Goal: Answer question/provide support: Share knowledge or assist other users

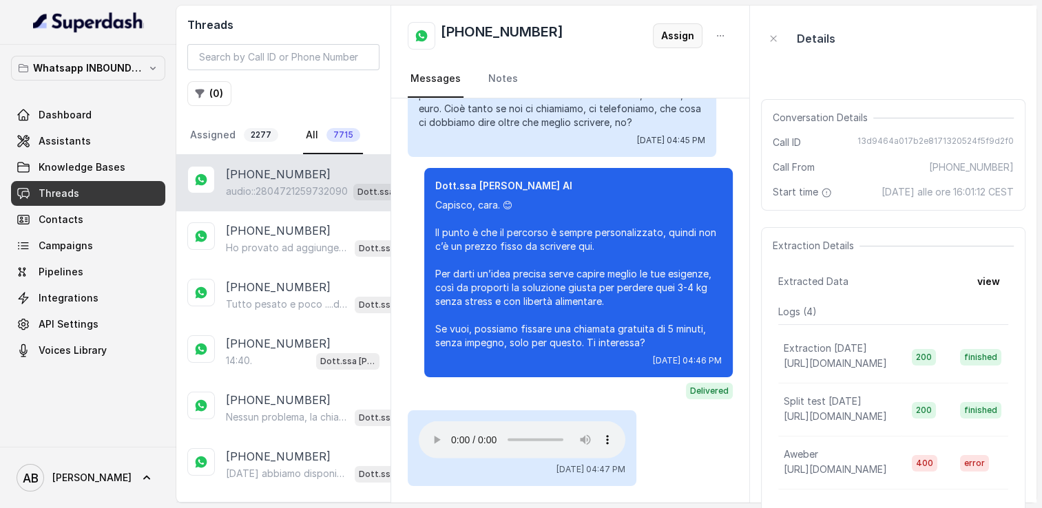
click at [677, 39] on button "Assign" at bounding box center [678, 35] width 50 height 25
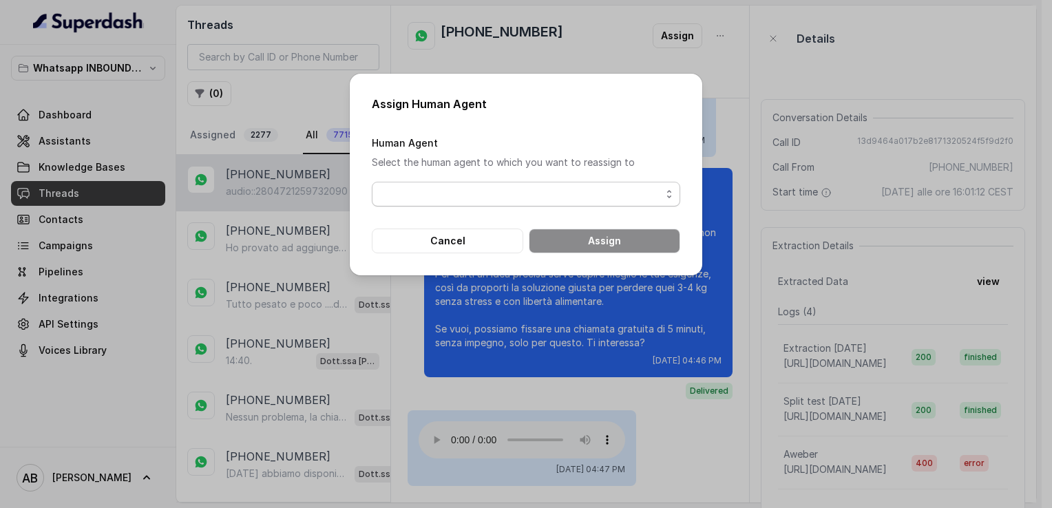
click at [494, 194] on span "button" at bounding box center [526, 194] width 308 height 25
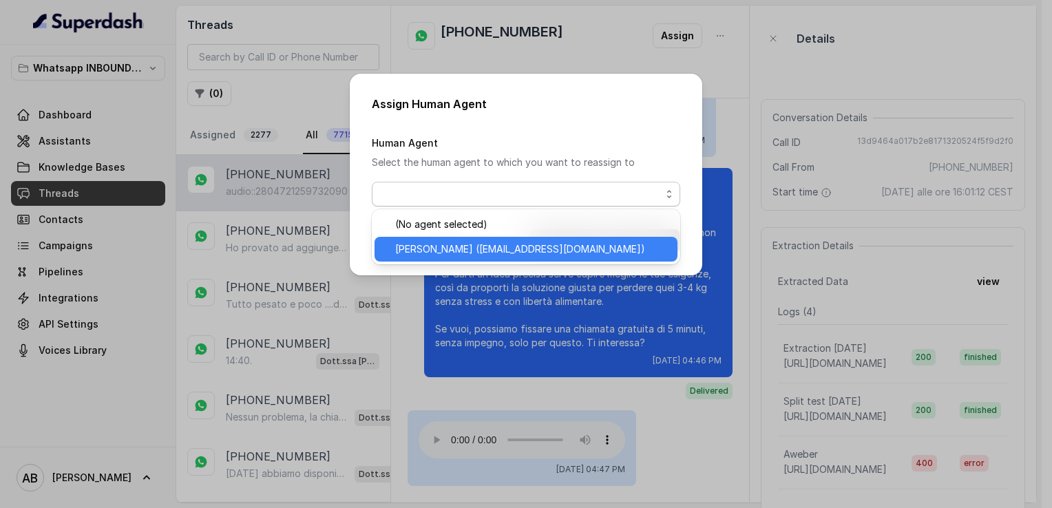
click at [496, 246] on span "[PERSON_NAME] ([EMAIL_ADDRESS][DOMAIN_NAME])" at bounding box center [532, 249] width 274 height 17
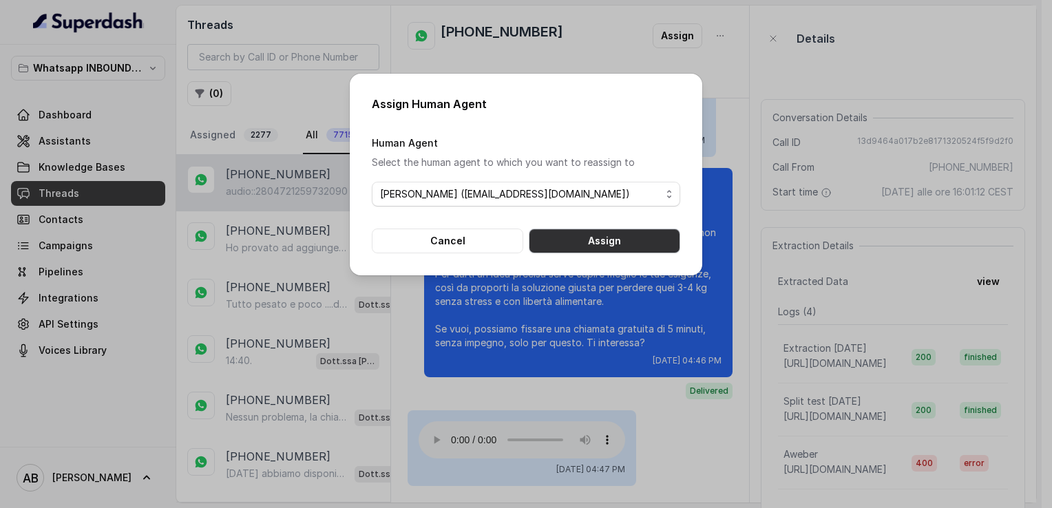
click at [617, 233] on button "Assign" at bounding box center [604, 241] width 151 height 25
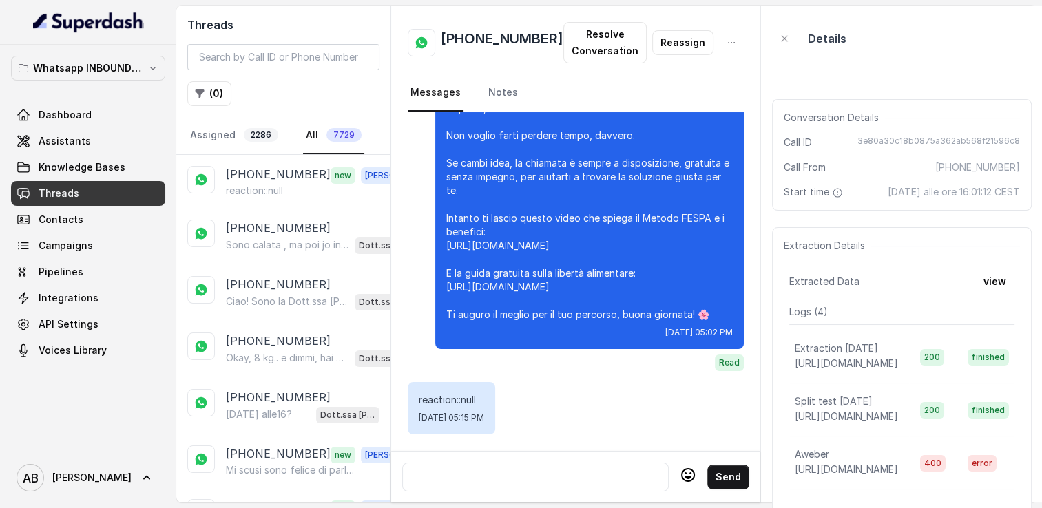
scroll to position [8222, 0]
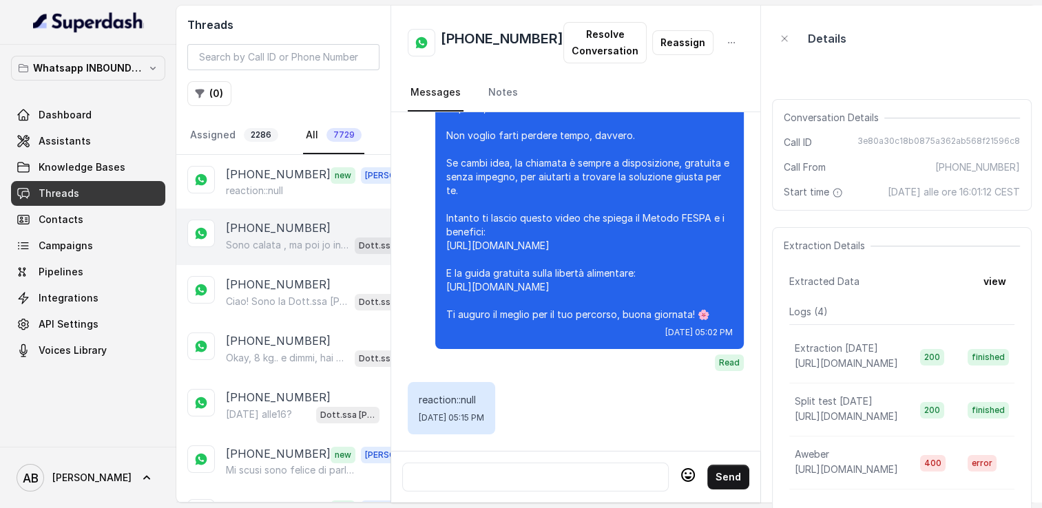
click at [256, 236] on div "Sono calata , ma poi jo interrotto ma secondo me si cala se fatto bene Dott.ssa…" at bounding box center [322, 245] width 192 height 18
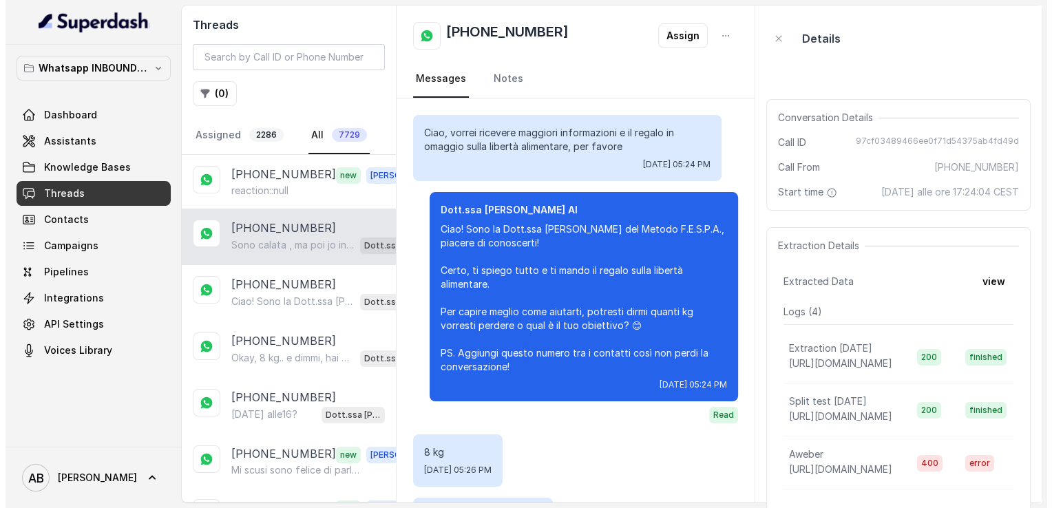
scroll to position [509, 0]
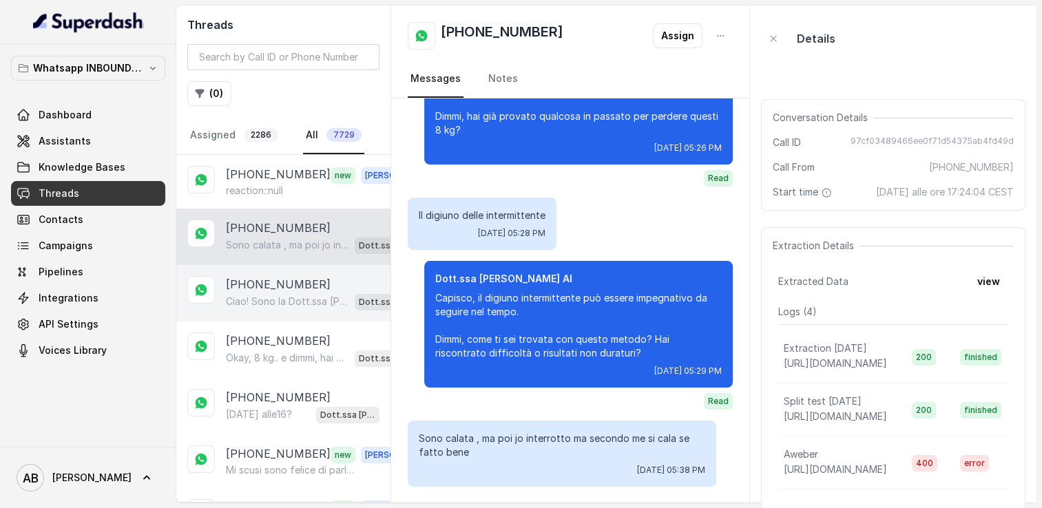
click at [267, 289] on p "[PHONE_NUMBER]" at bounding box center [278, 284] width 105 height 17
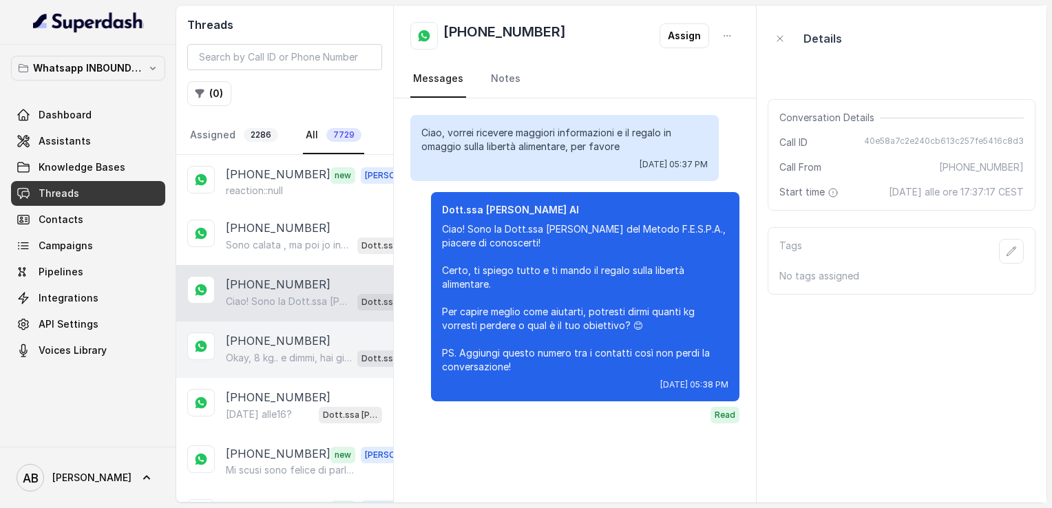
click at [270, 332] on p "[PHONE_NUMBER]" at bounding box center [278, 340] width 105 height 17
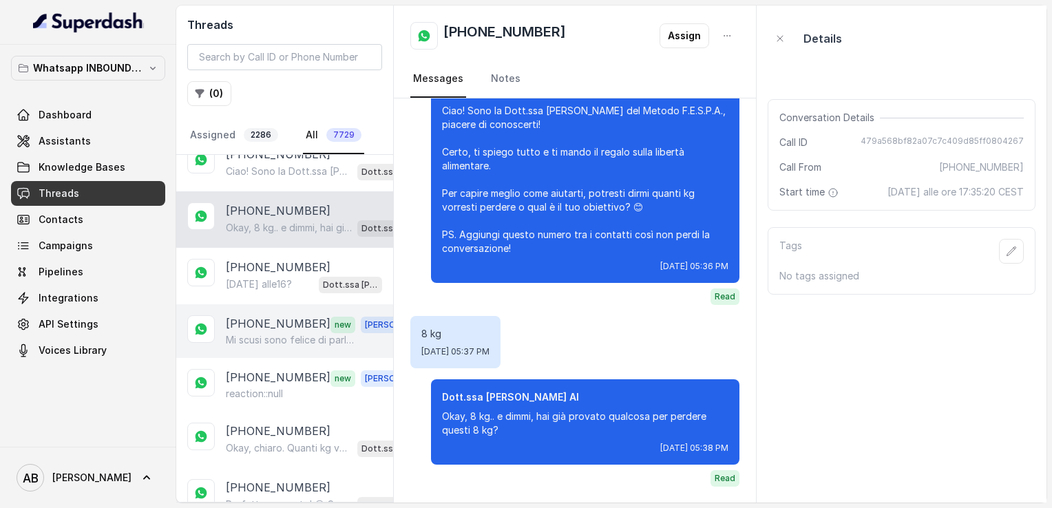
scroll to position [138, 0]
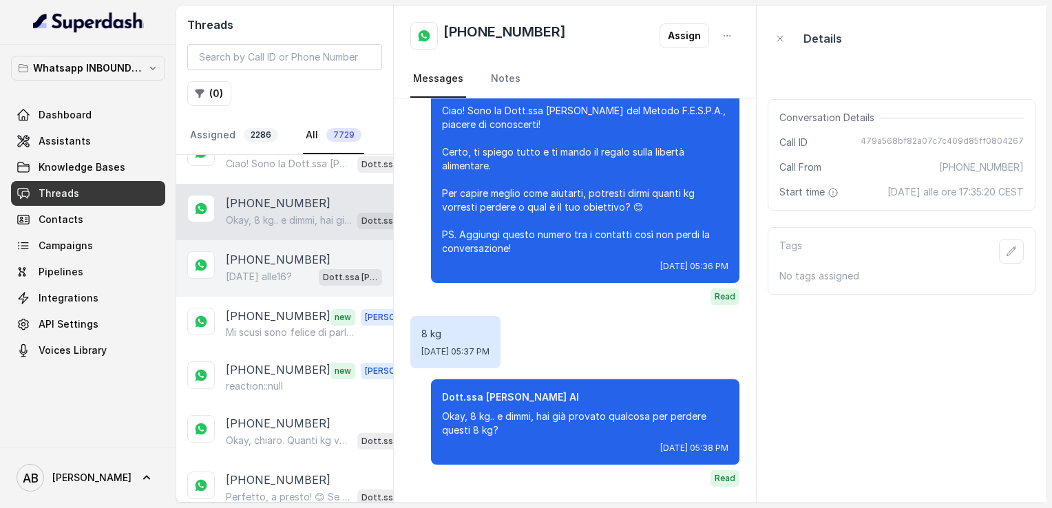
click at [271, 260] on p "[PHONE_NUMBER]" at bounding box center [278, 259] width 105 height 17
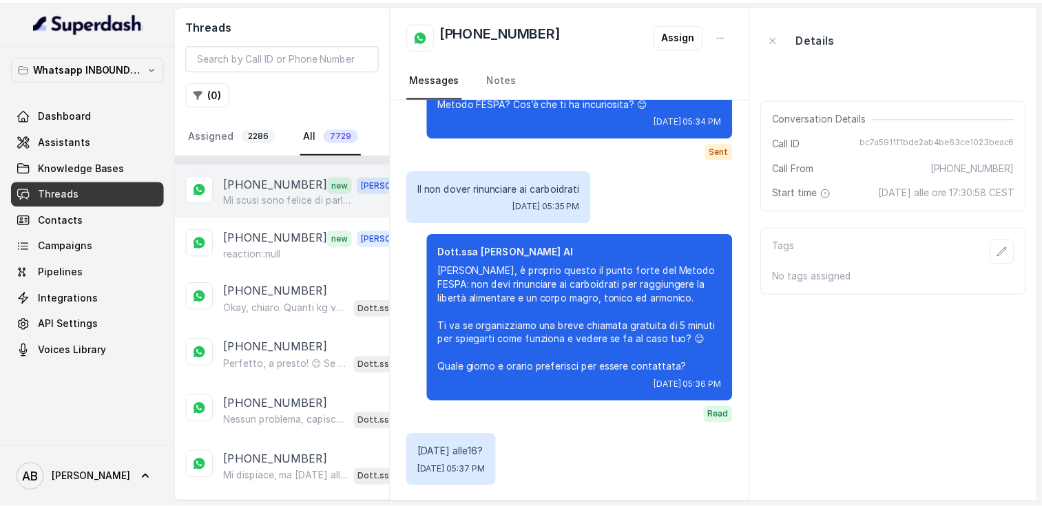
scroll to position [275, 0]
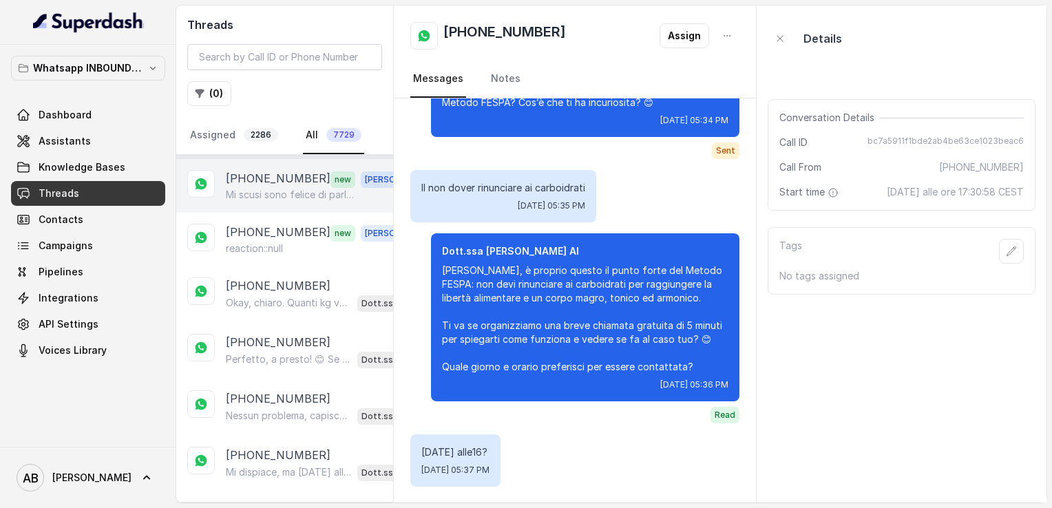
click at [251, 189] on p "Mi scusi sono felice di parlare con lei, volevo solo avvisare che io ho già una…" at bounding box center [292, 195] width 132 height 14
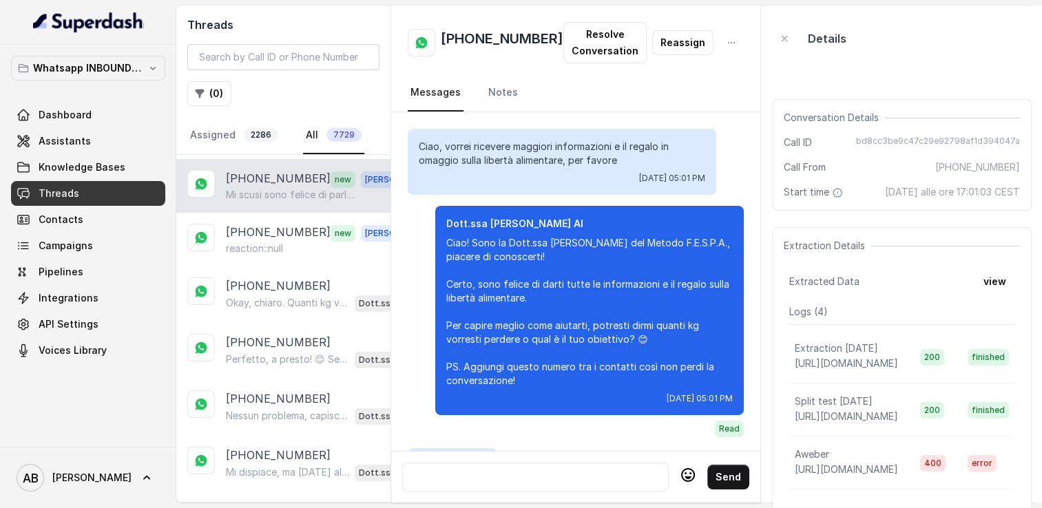
scroll to position [2880, 0]
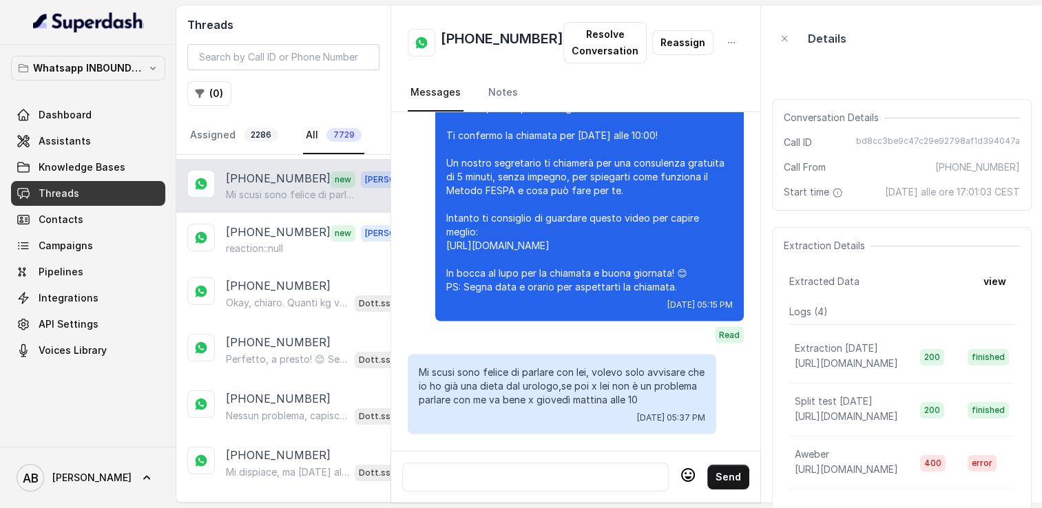
click at [545, 469] on div at bounding box center [535, 477] width 254 height 17
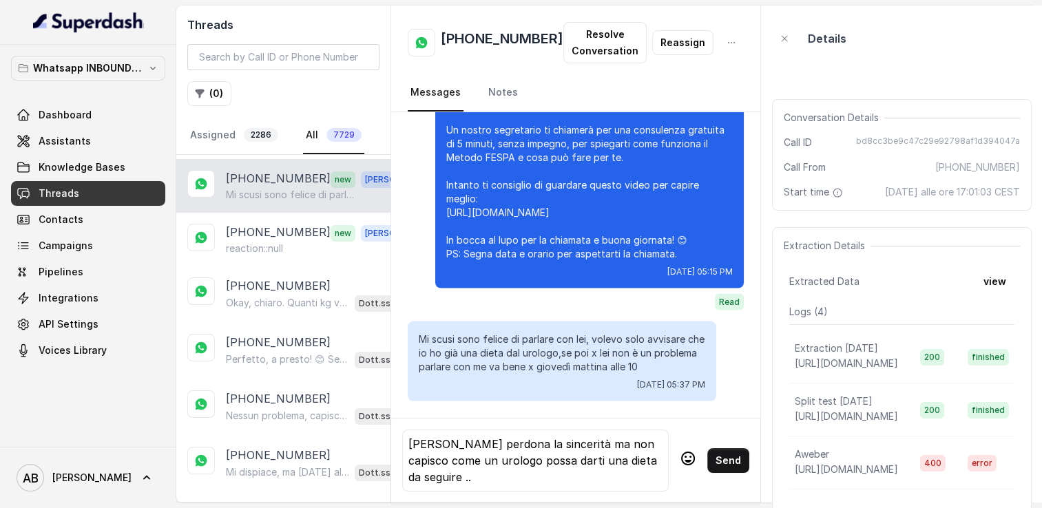
scroll to position [2913, 0]
click at [511, 470] on div "[PERSON_NAME] perdona la sincerità ma non capisco come un urologo possa darti u…" at bounding box center [535, 461] width 254 height 50
click at [679, 450] on icon at bounding box center [687, 458] width 17 height 17
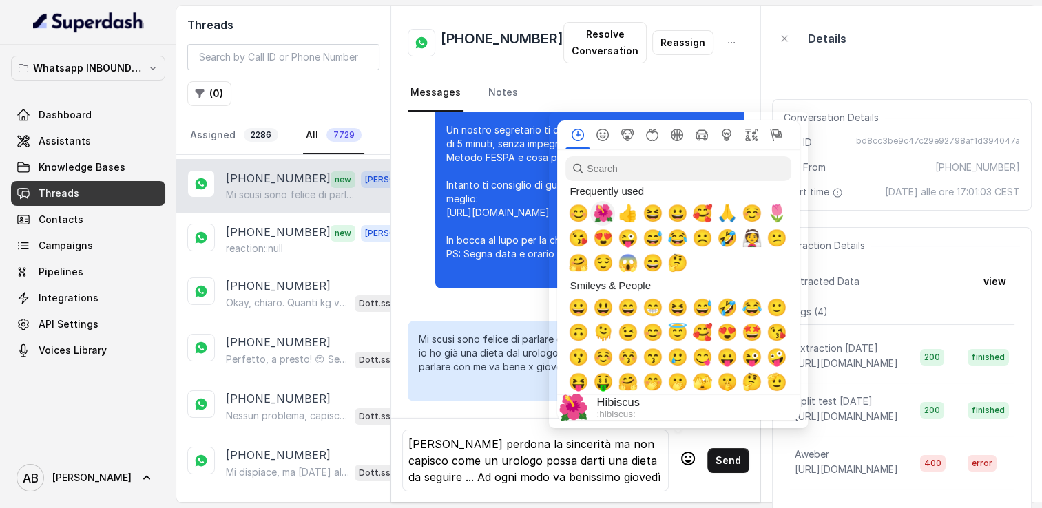
click at [603, 216] on span "🌺" at bounding box center [602, 213] width 21 height 19
click at [590, 201] on button "🌺" at bounding box center [602, 213] width 25 height 25
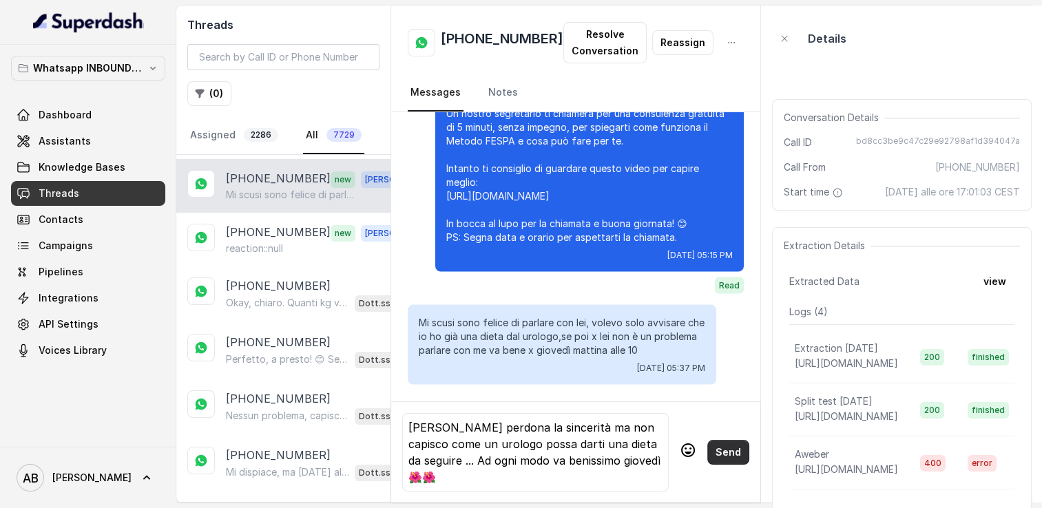
click at [713, 449] on button "Send" at bounding box center [728, 452] width 42 height 25
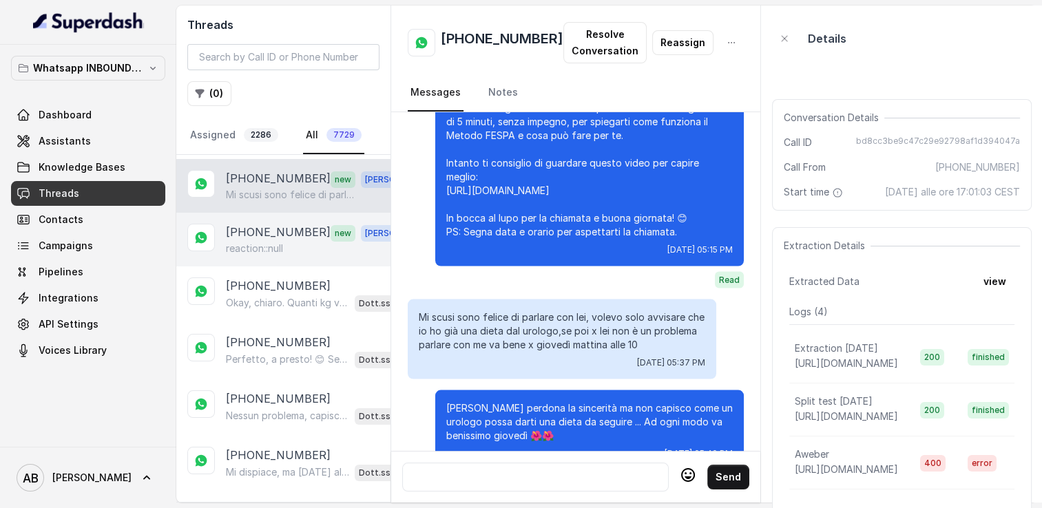
click at [253, 234] on p "[PHONE_NUMBER]" at bounding box center [278, 233] width 105 height 18
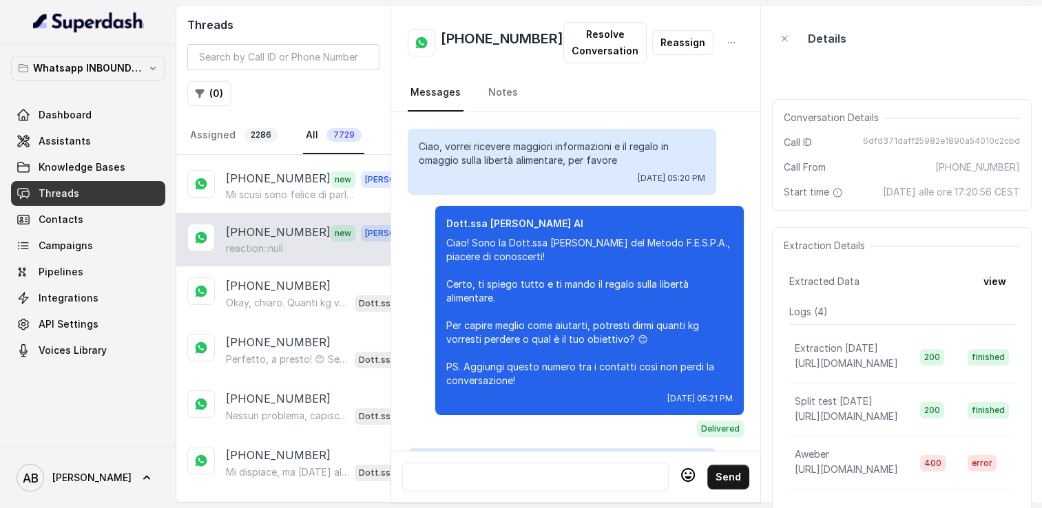
scroll to position [1768, 0]
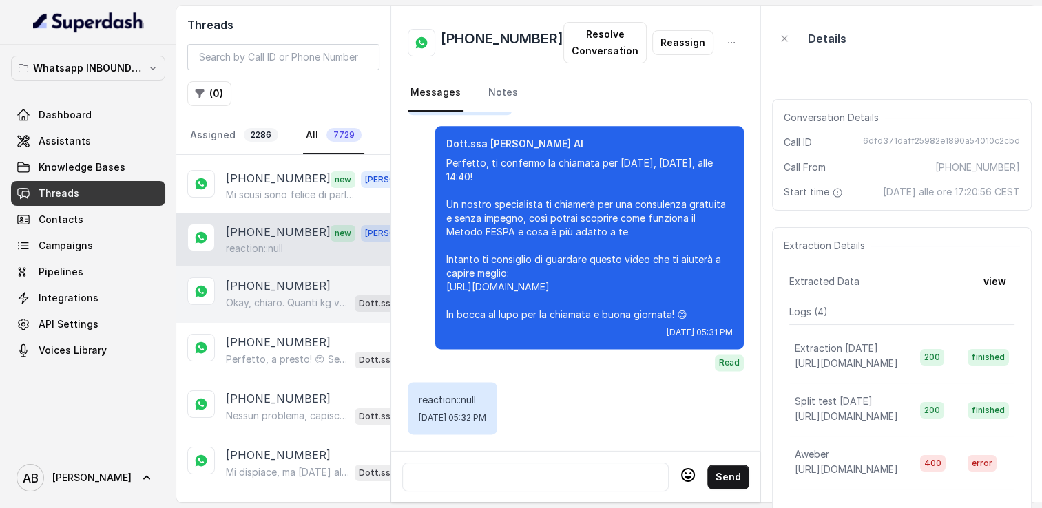
click at [274, 270] on div "[PHONE_NUMBER] Okay, chiaro. Quanti kg vorresti perdere partendo da 56? Così ca…" at bounding box center [283, 294] width 214 height 56
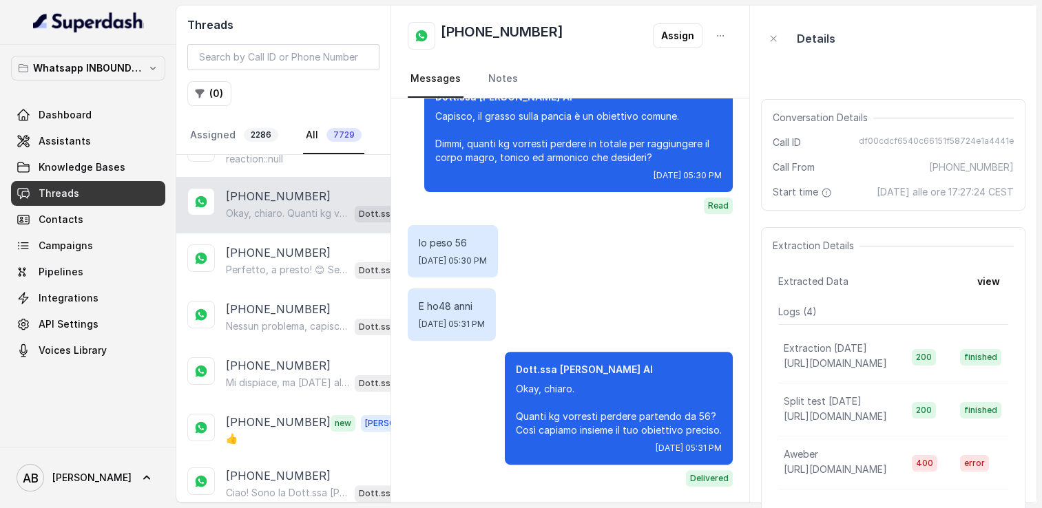
scroll to position [427, 0]
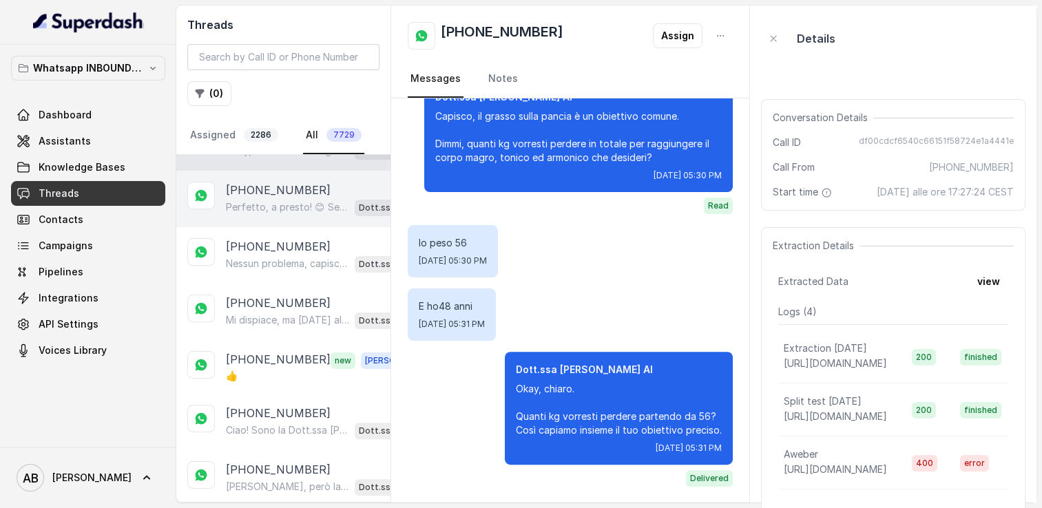
click at [306, 203] on p "Perfetto, a presto! 😊 Se ti servisse qualcosa, sai dove trovarmi. Buona giornat…" at bounding box center [287, 207] width 123 height 14
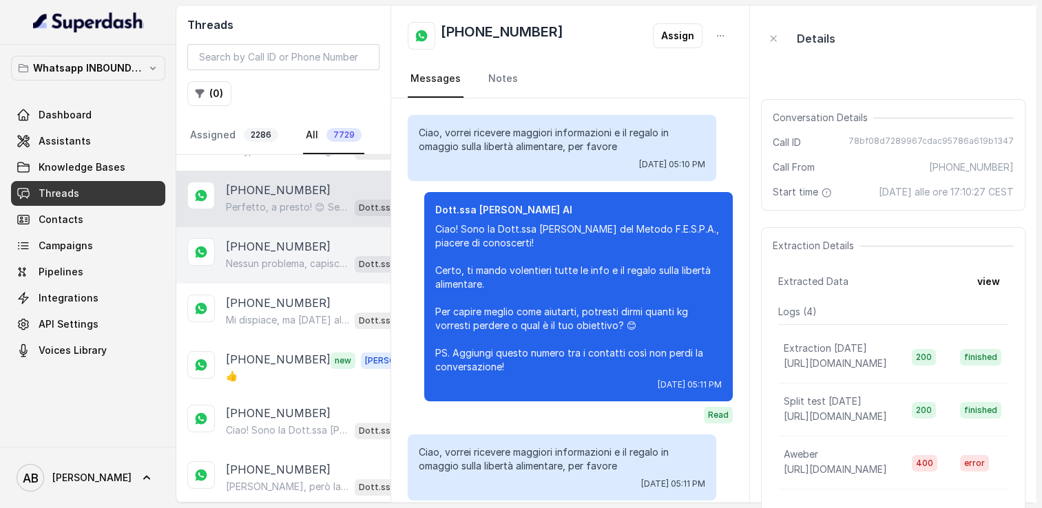
scroll to position [1476, 0]
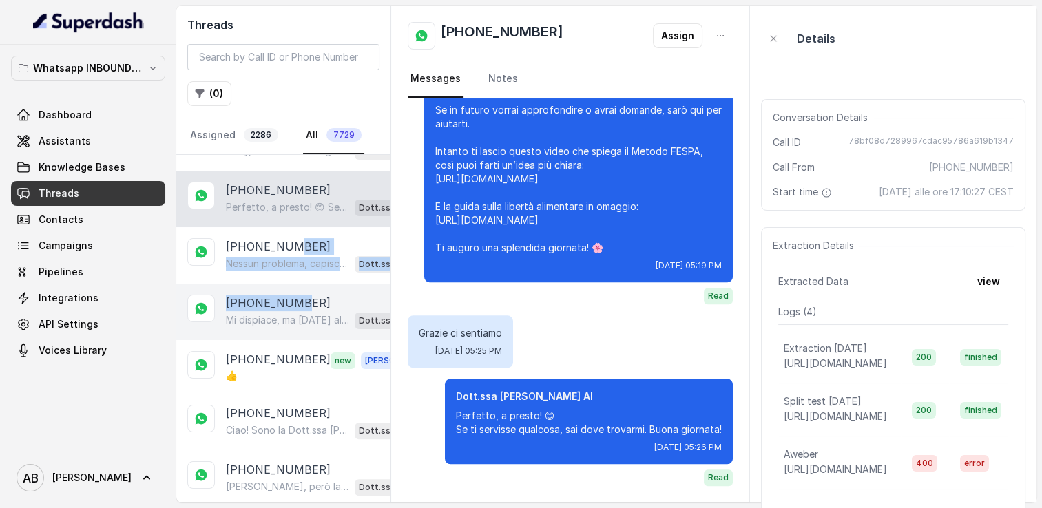
drag, startPoint x: 293, startPoint y: 242, endPoint x: 301, endPoint y: 291, distance: 50.1
click at [301, 295] on p "[PHONE_NUMBER]" at bounding box center [278, 303] width 105 height 17
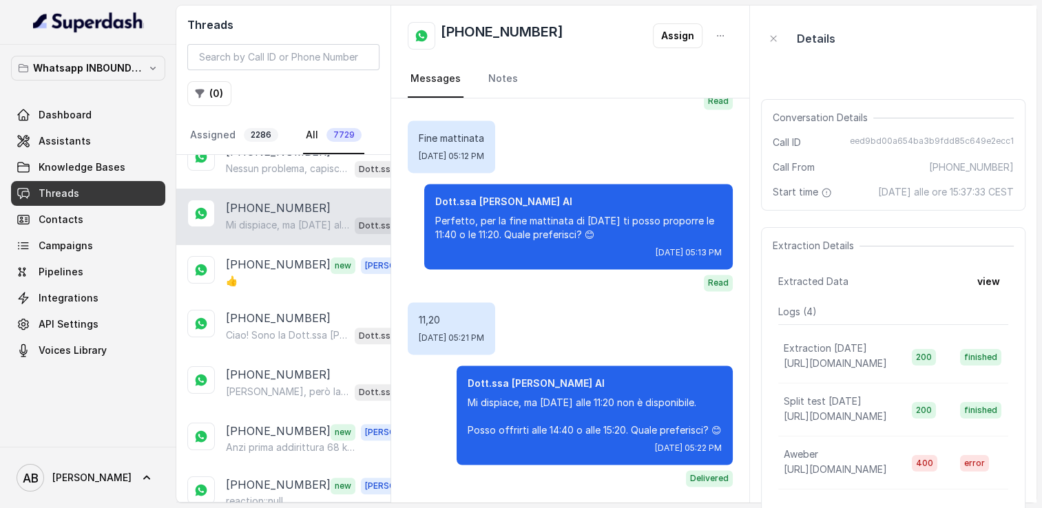
scroll to position [547, 0]
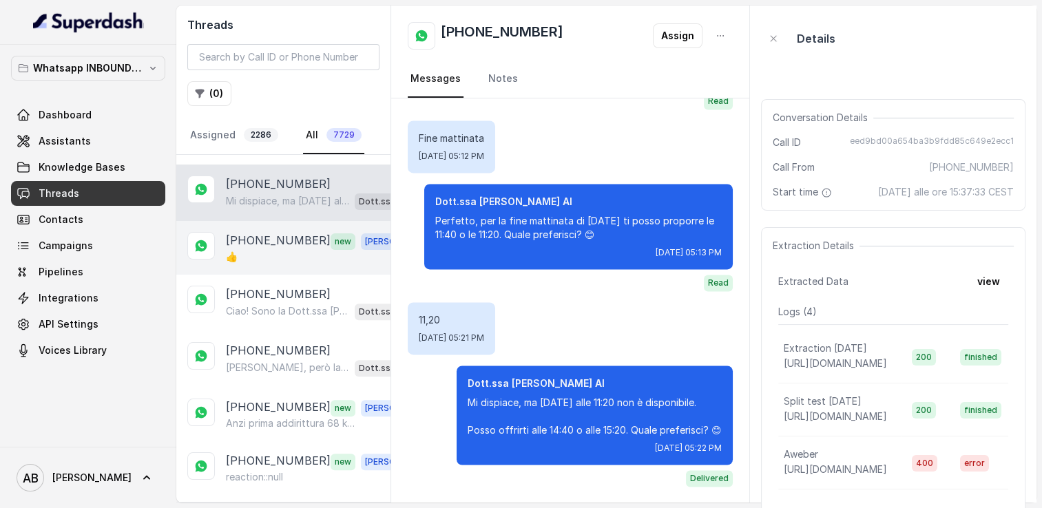
click at [277, 241] on p "[PHONE_NUMBER]" at bounding box center [278, 241] width 105 height 18
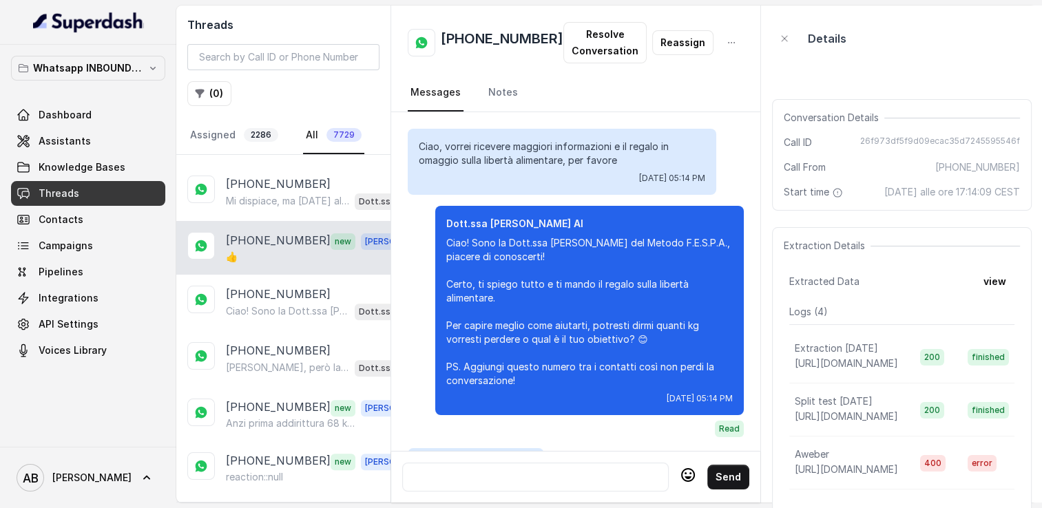
scroll to position [1666, 0]
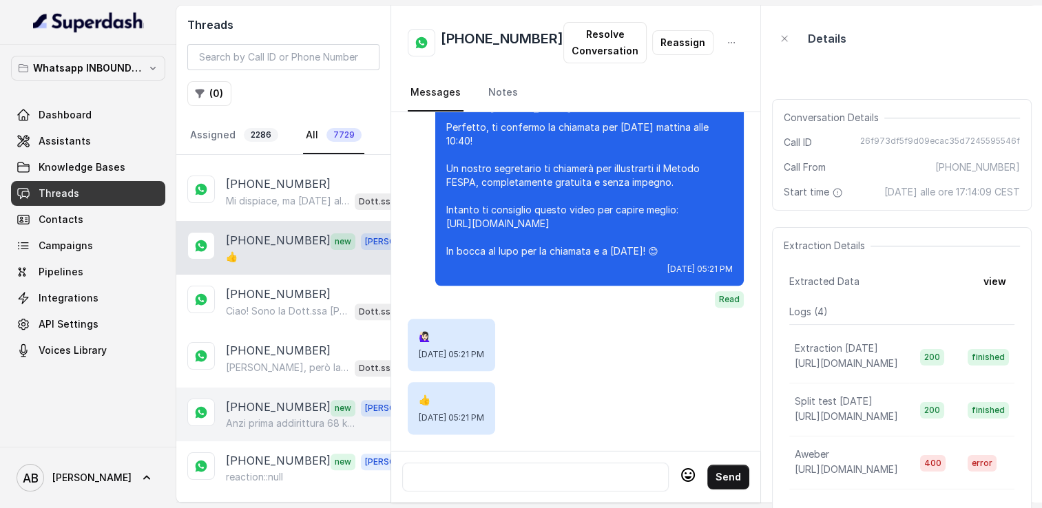
click at [303, 388] on div "[PHONE_NUMBER] new [PERSON_NAME] prima addirittura 68 kg. Io sono alta 1,63. So…" at bounding box center [283, 415] width 214 height 54
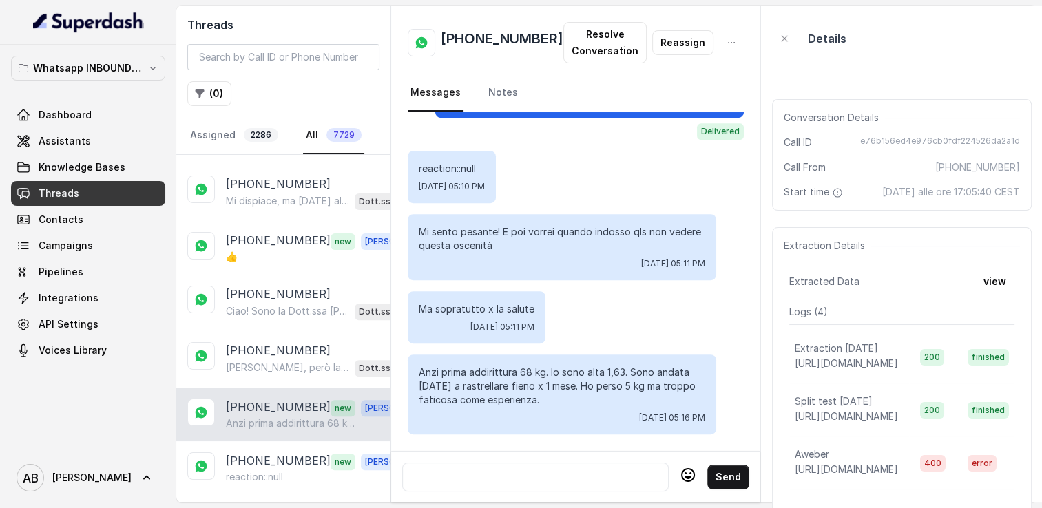
scroll to position [766, 0]
drag, startPoint x: 732, startPoint y: 391, endPoint x: 743, endPoint y: 391, distance: 10.3
click at [743, 391] on div "Ciao, vorrei ricevere maggiori informazioni e il regalo in omaggio sulla libert…" at bounding box center [575, 281] width 369 height 339
click at [530, 469] on div at bounding box center [535, 477] width 254 height 17
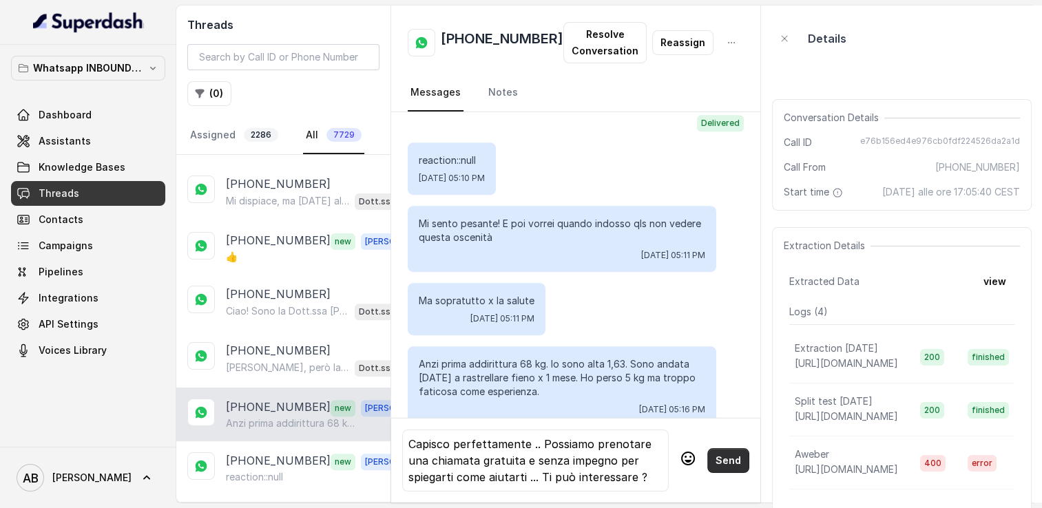
click at [724, 448] on button "Send" at bounding box center [728, 460] width 42 height 25
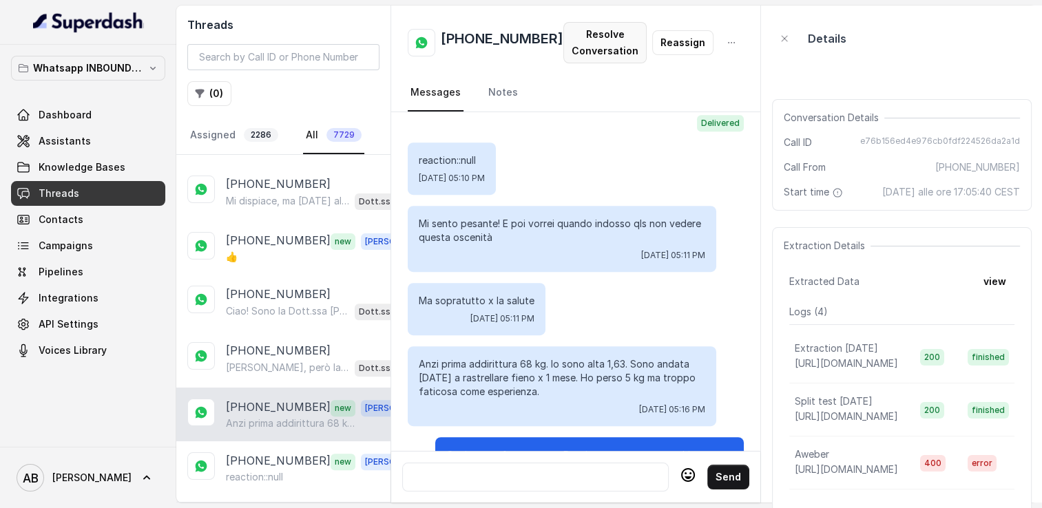
click at [593, 49] on button "Resolve Conversation" at bounding box center [604, 42] width 83 height 41
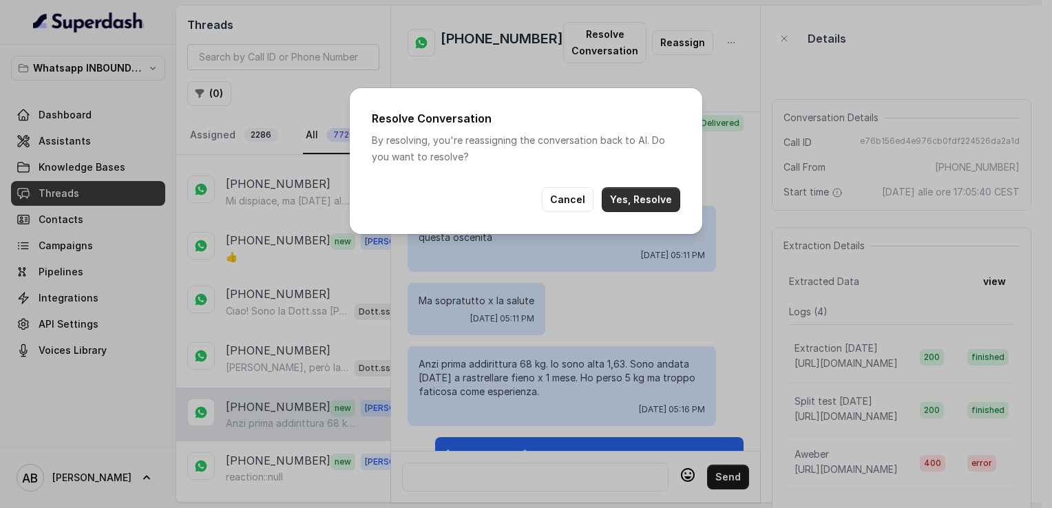
click at [655, 208] on button "Yes, Resolve" at bounding box center [641, 199] width 78 height 25
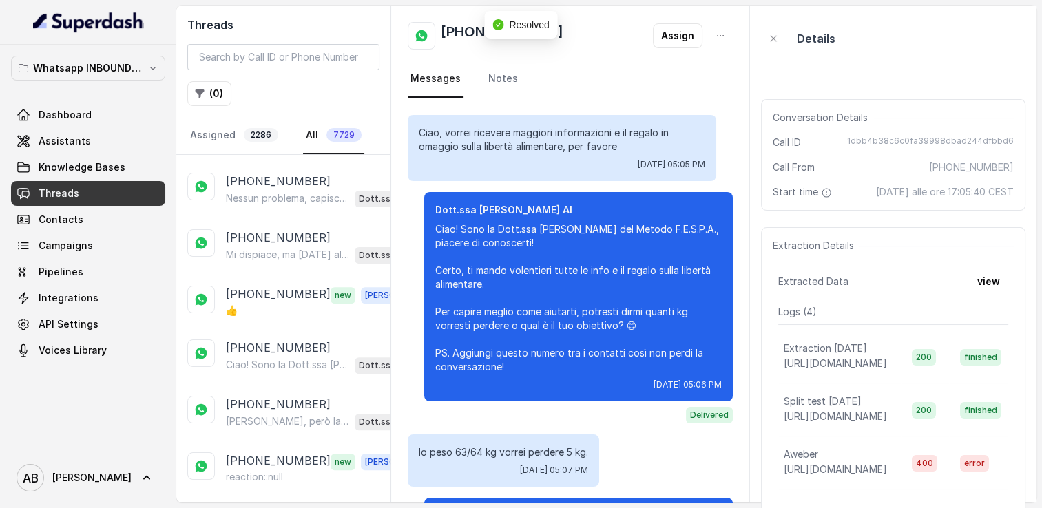
scroll to position [823, 0]
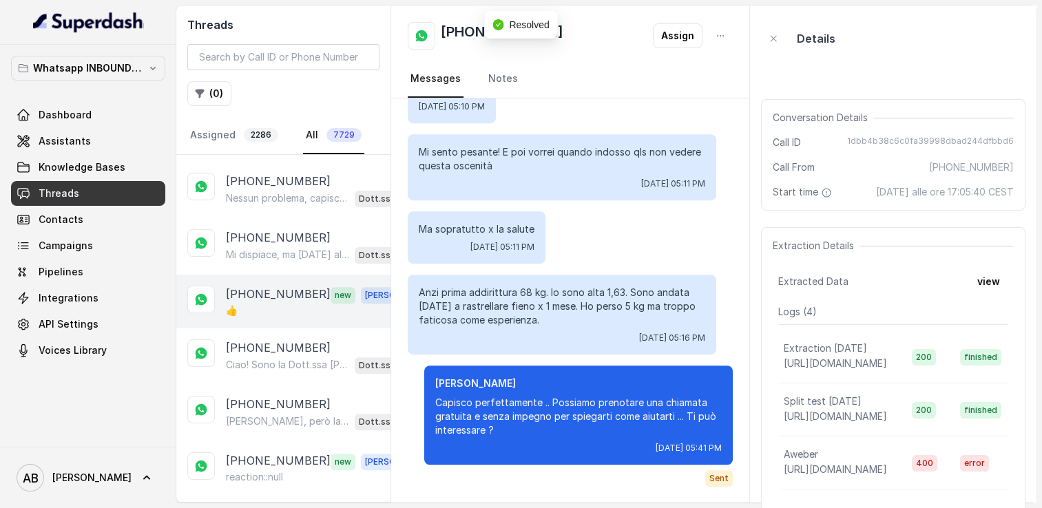
click at [308, 314] on div "[PHONE_NUMBER] new [PERSON_NAME]" at bounding box center [283, 302] width 214 height 54
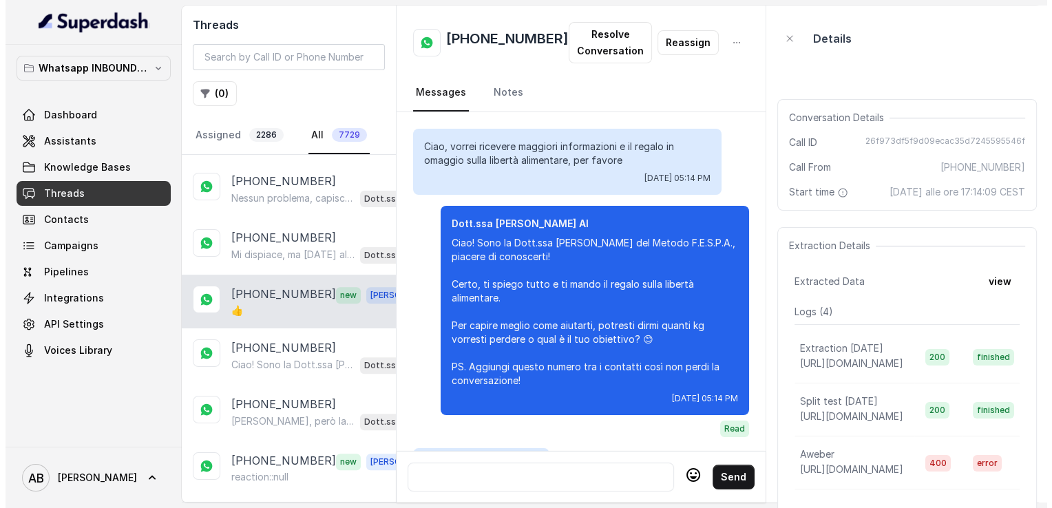
scroll to position [1666, 0]
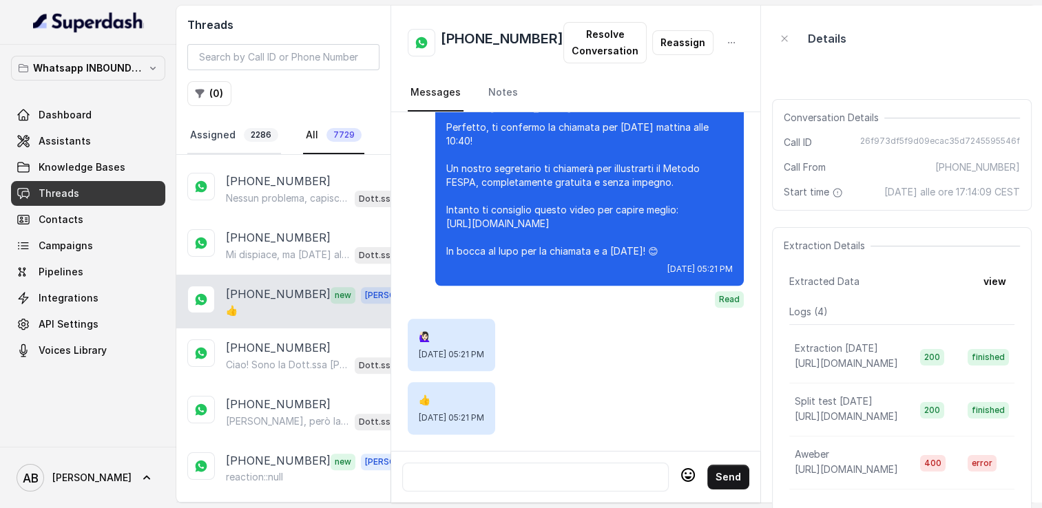
click at [220, 117] on link "Assigned 2286" at bounding box center [234, 135] width 94 height 37
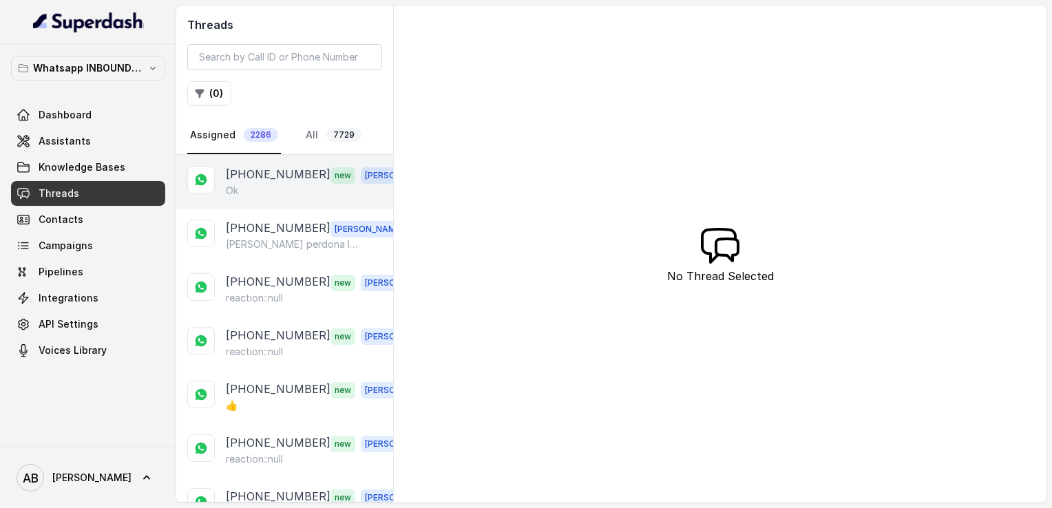
click at [242, 191] on div "Ok" at bounding box center [323, 191] width 195 height 14
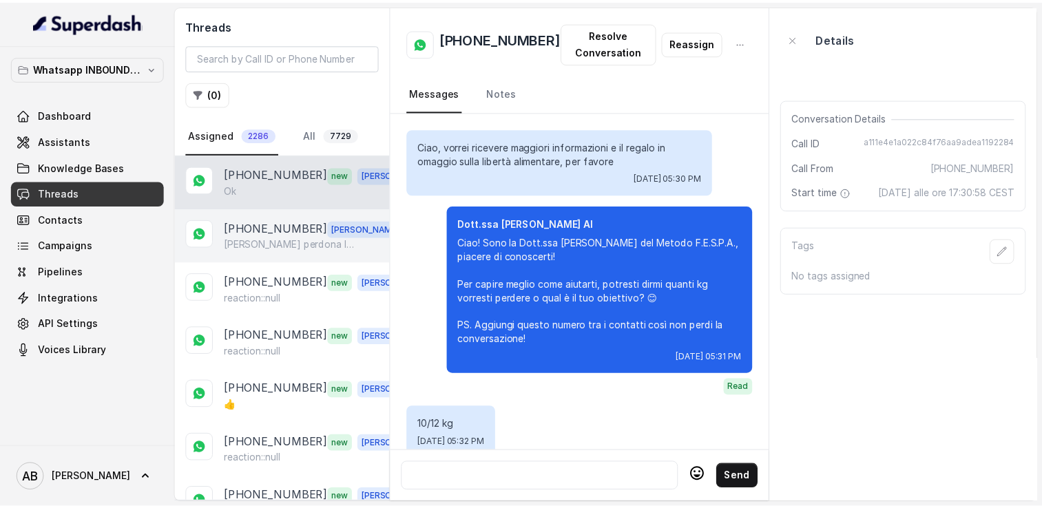
scroll to position [1300, 0]
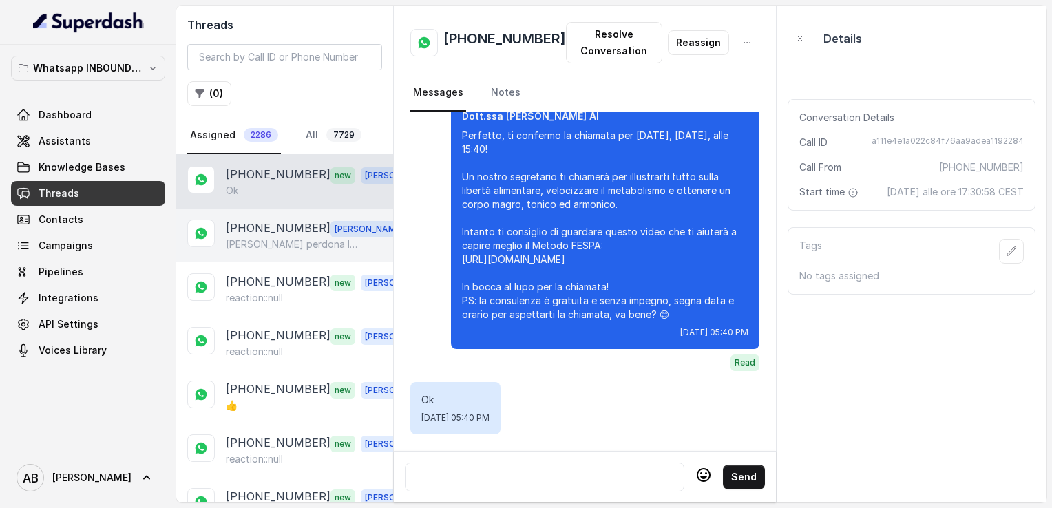
click at [252, 230] on p "[PHONE_NUMBER]" at bounding box center [278, 229] width 105 height 18
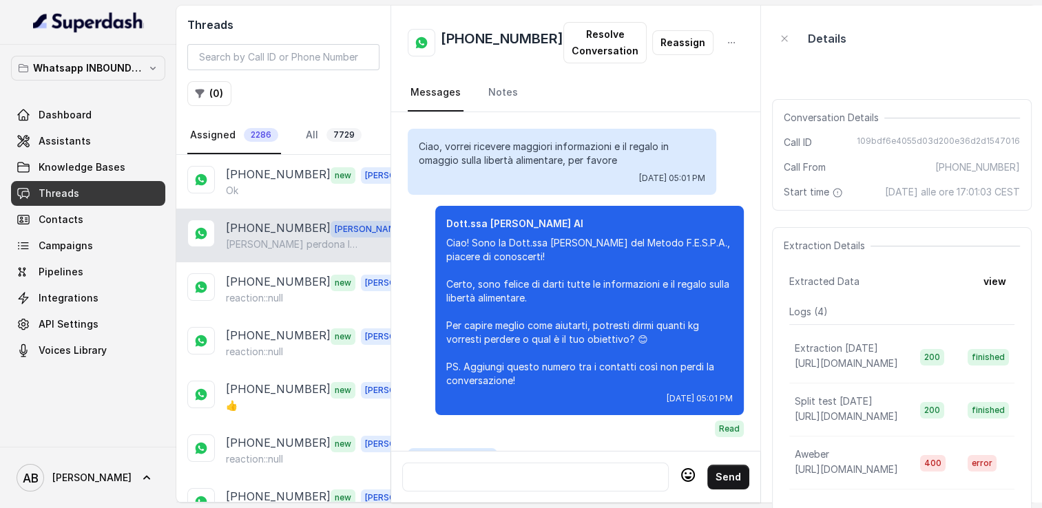
scroll to position [3012, 0]
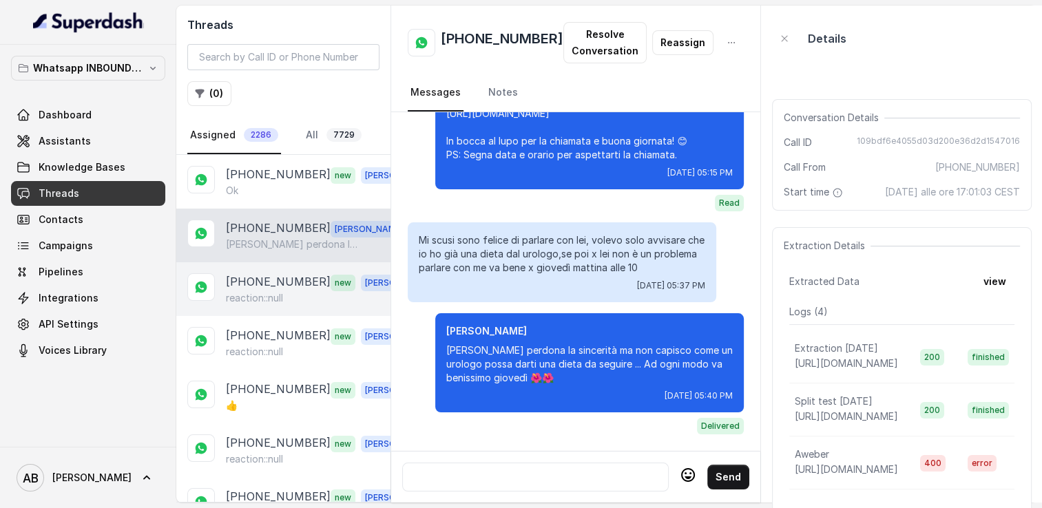
click at [263, 291] on p "reaction::null" at bounding box center [254, 298] width 57 height 14
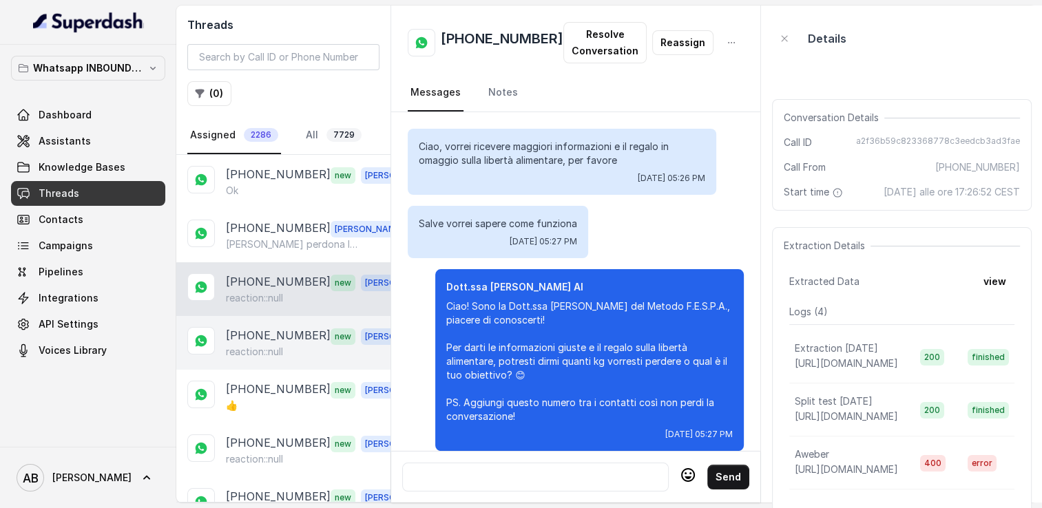
scroll to position [1721, 0]
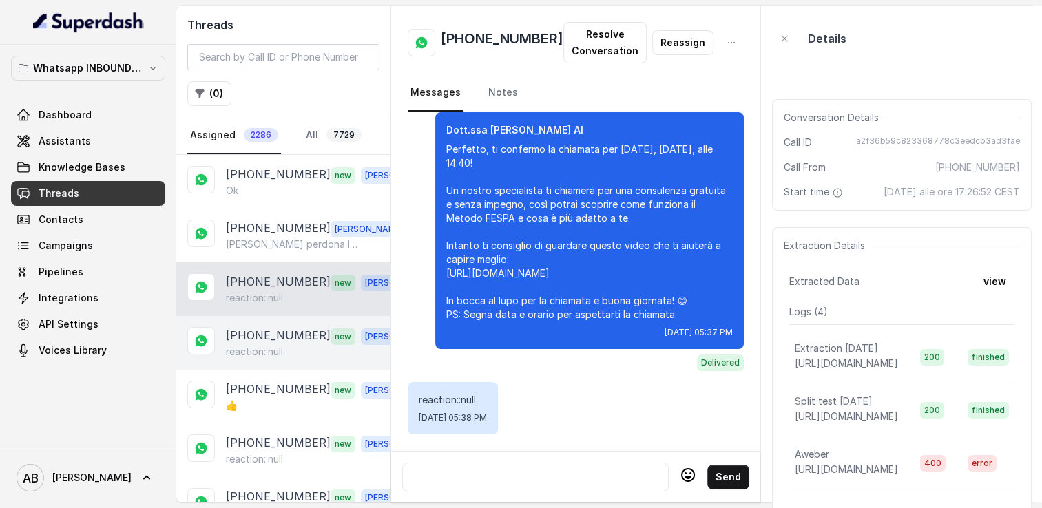
click at [264, 345] on p "reaction::null" at bounding box center [254, 352] width 57 height 14
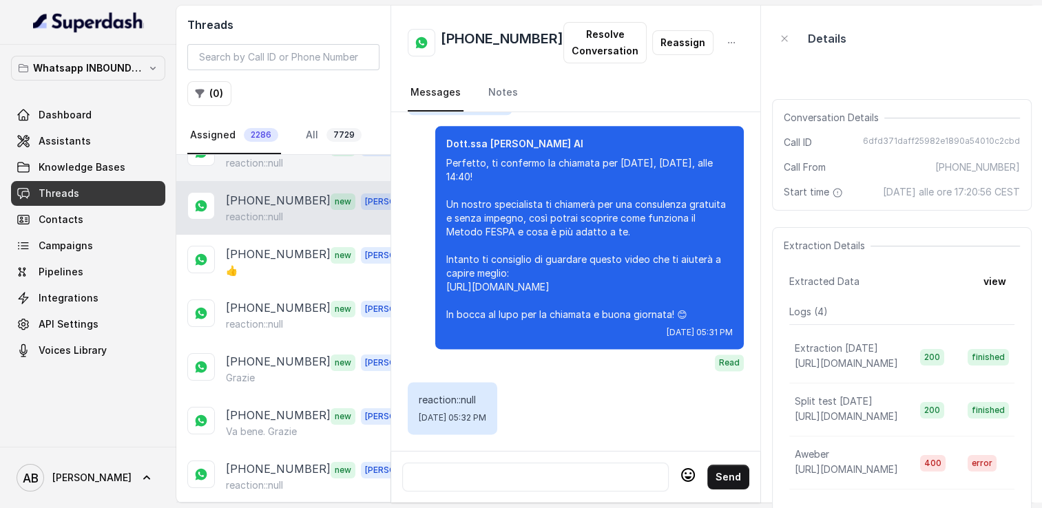
scroll to position [138, 0]
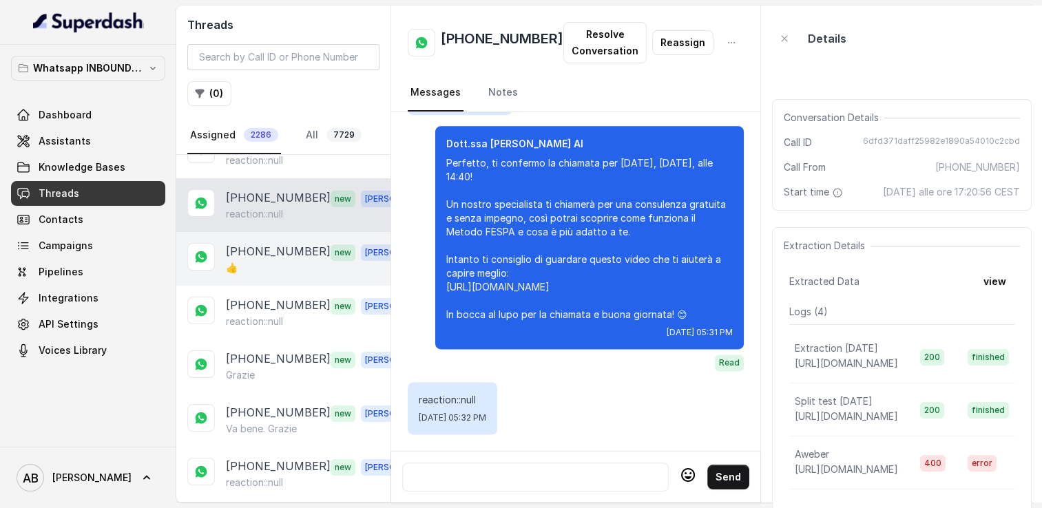
click at [270, 255] on p "[PHONE_NUMBER]" at bounding box center [278, 252] width 105 height 18
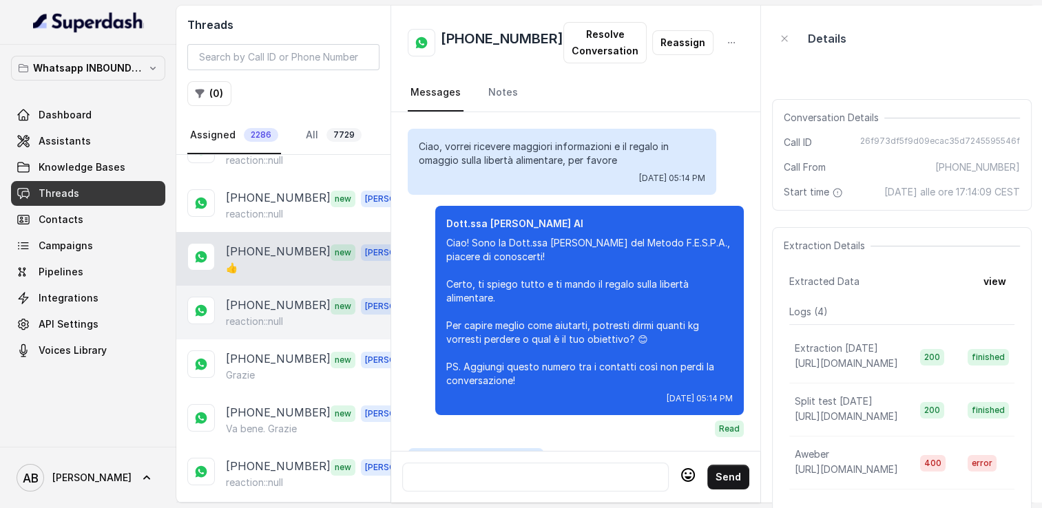
scroll to position [1666, 0]
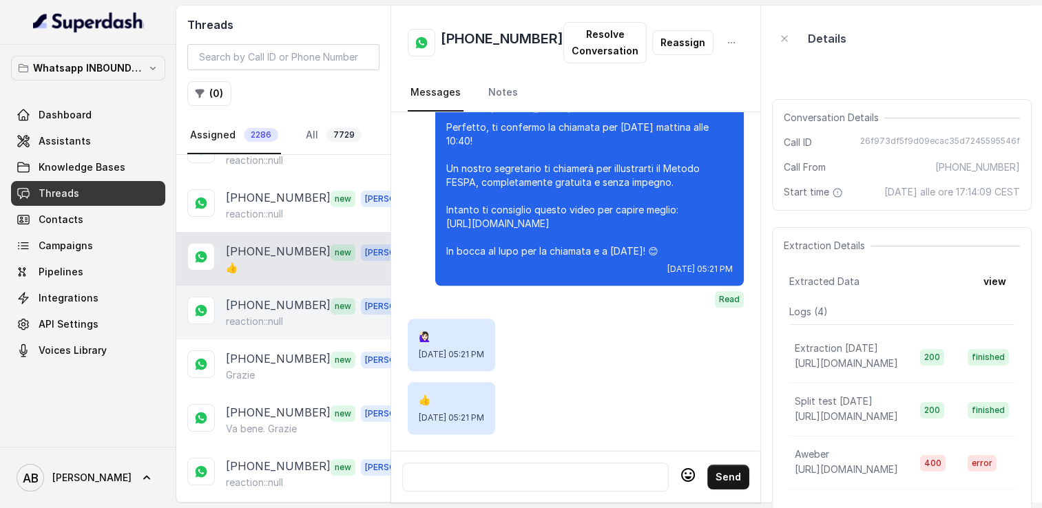
click at [262, 326] on div "[PHONE_NUMBER] new [PERSON_NAME] reaction::null" at bounding box center [283, 313] width 214 height 54
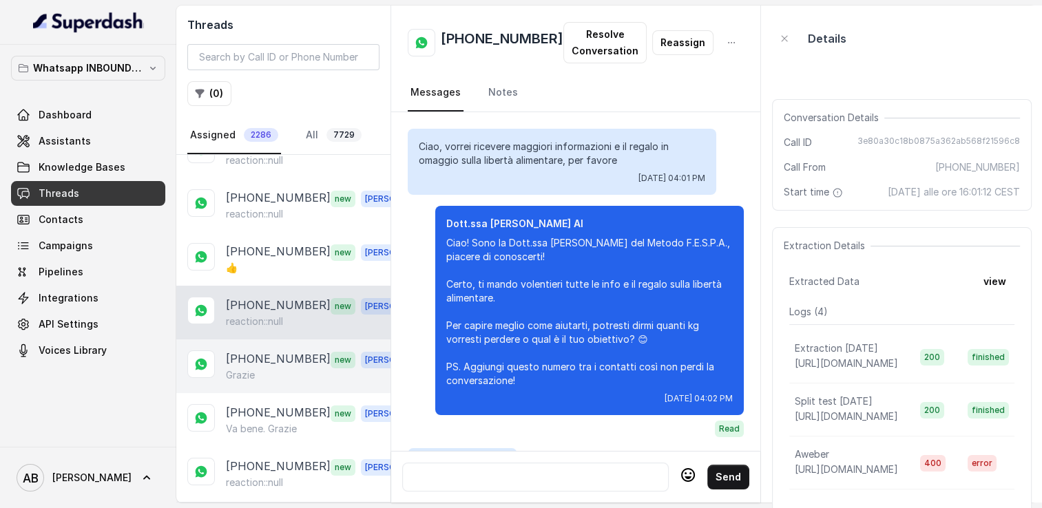
click at [264, 362] on p "[PHONE_NUMBER]" at bounding box center [278, 359] width 105 height 18
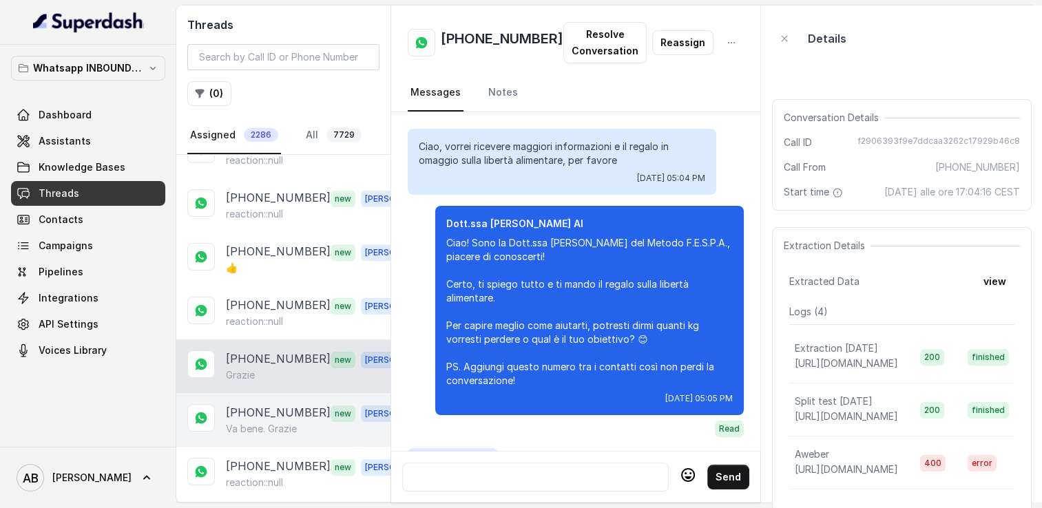
scroll to position [1564, 0]
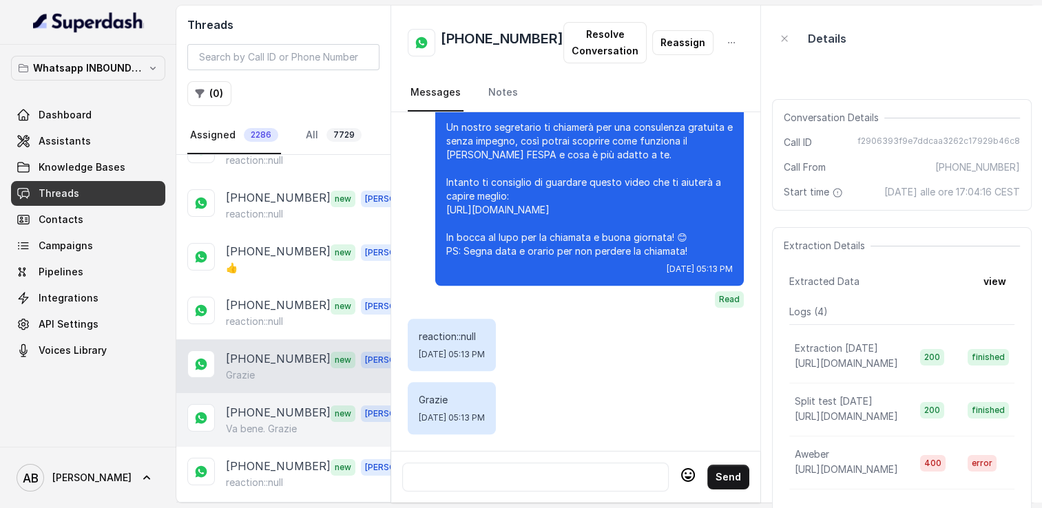
click at [270, 427] on p "Va bene. Grazie" at bounding box center [261, 429] width 71 height 14
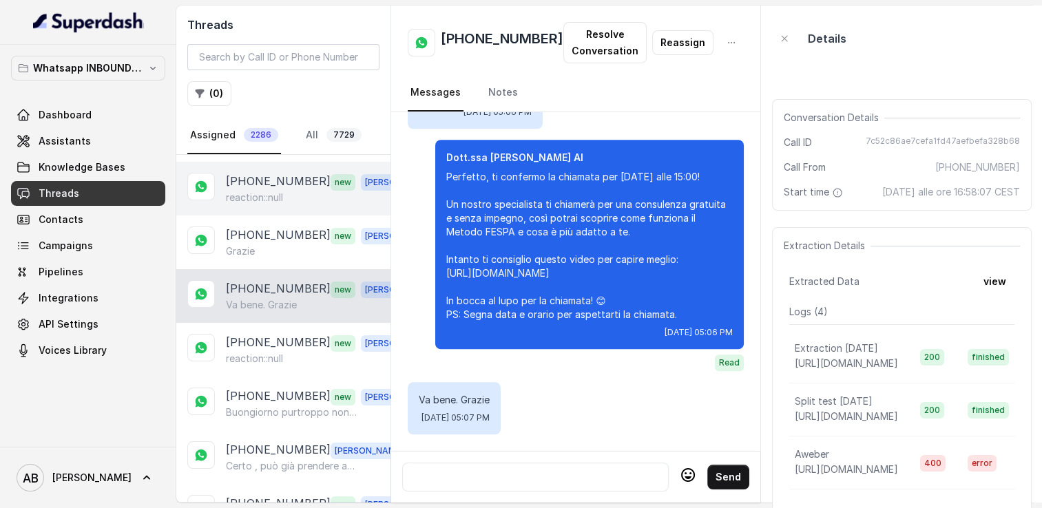
scroll to position [275, 0]
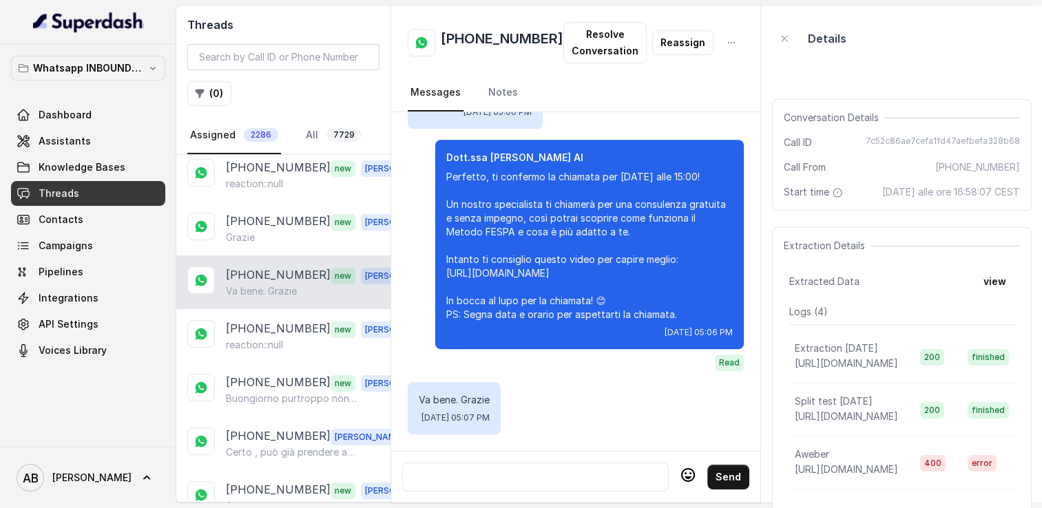
click at [275, 286] on p "Va bene. Grazie" at bounding box center [261, 291] width 71 height 14
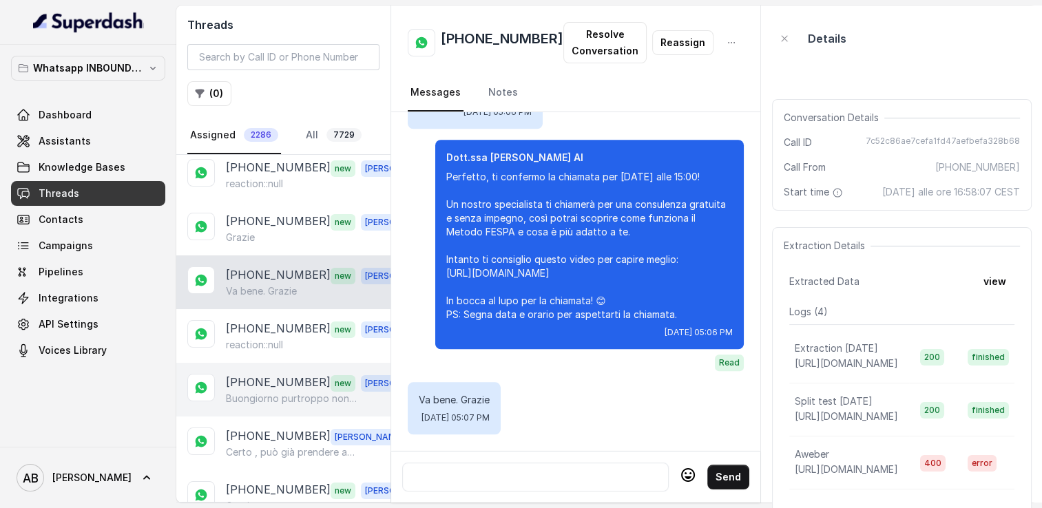
click at [277, 365] on div "[PHONE_NUMBER] new [PERSON_NAME] purtroppo non sono più interessata scusate se …" at bounding box center [283, 390] width 214 height 54
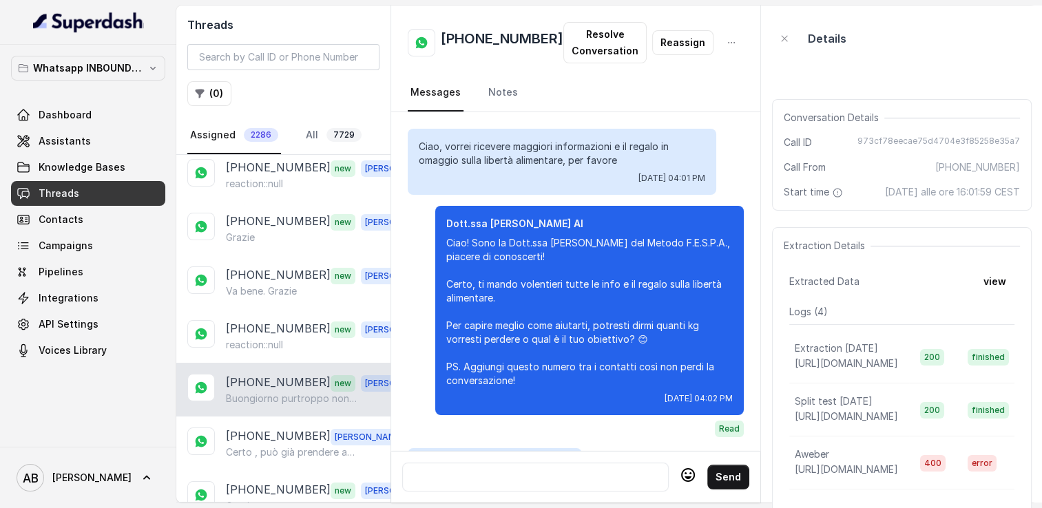
scroll to position [1564, 0]
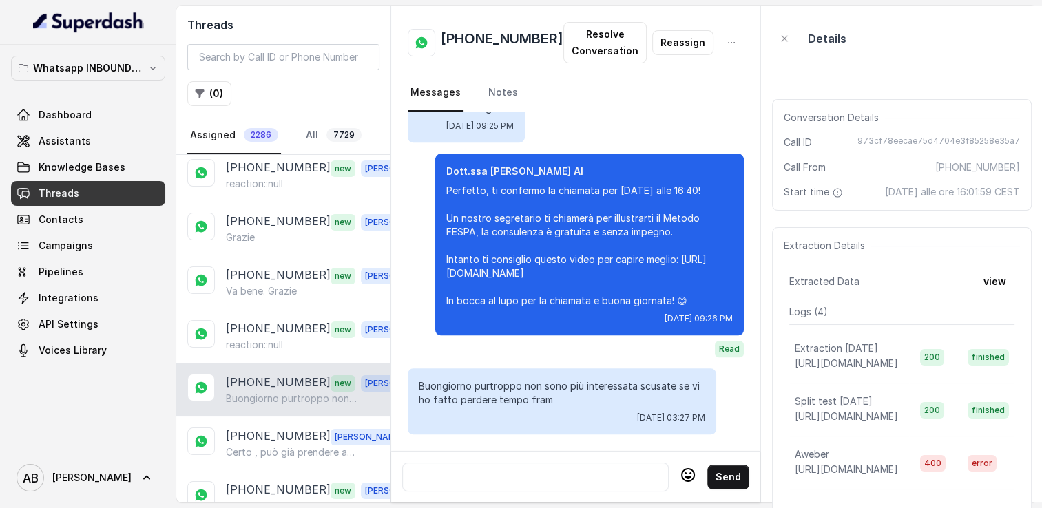
click at [281, 403] on div "[PHONE_NUMBER] new [PERSON_NAME] purtroppo non sono più interessata scusate se …" at bounding box center [283, 390] width 214 height 54
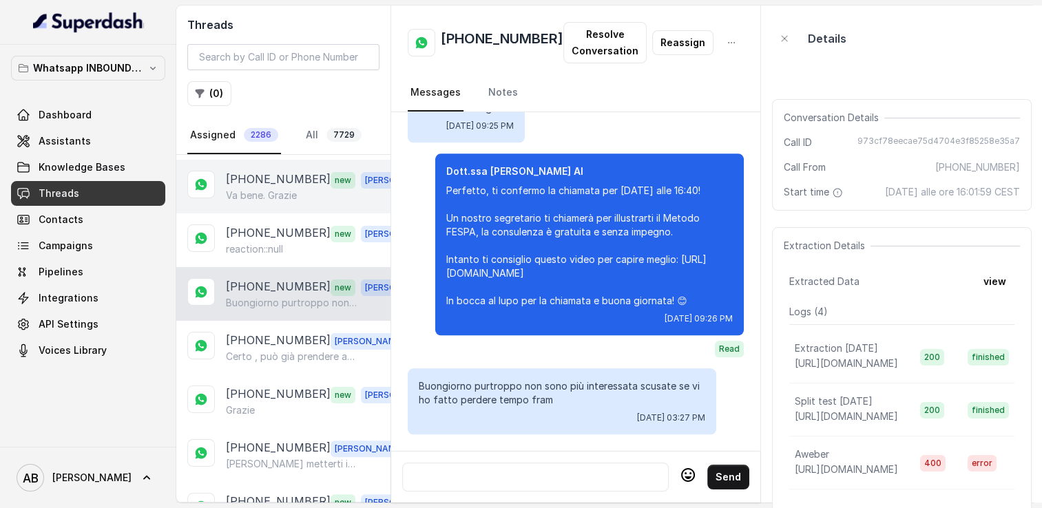
scroll to position [482, 0]
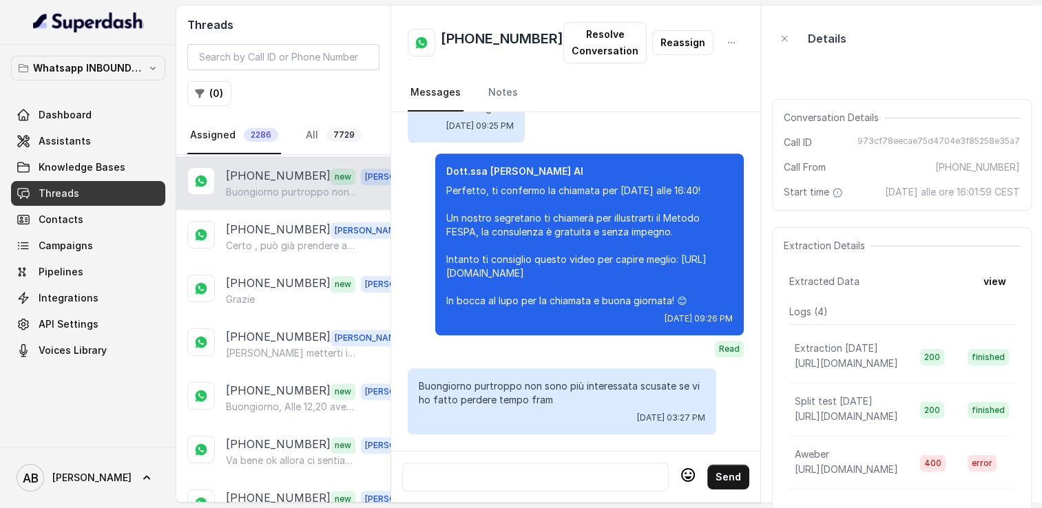
click at [258, 200] on div "[PHONE_NUMBER] new [PERSON_NAME] purtroppo non sono più interessata scusate se …" at bounding box center [283, 183] width 214 height 54
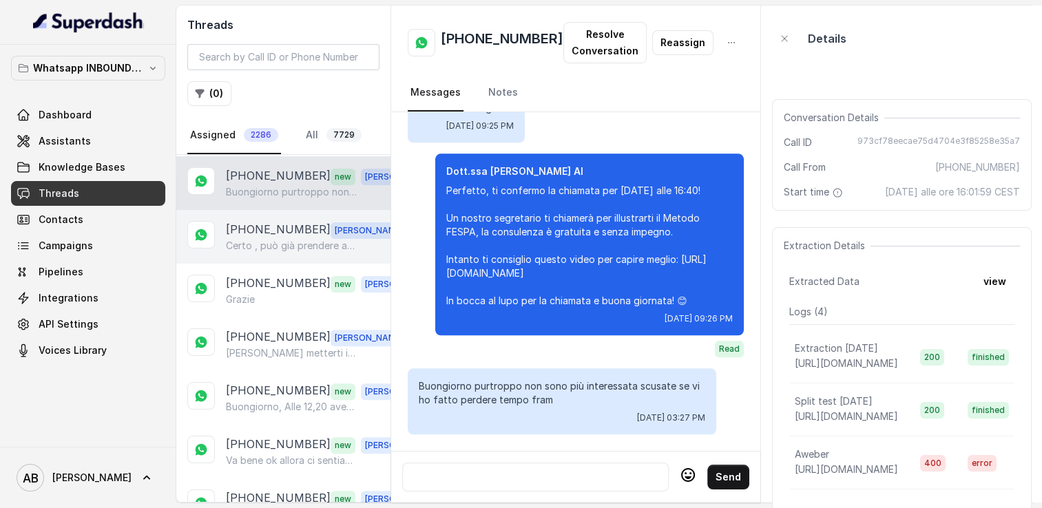
click at [264, 229] on p "[PHONE_NUMBER]" at bounding box center [278, 230] width 105 height 18
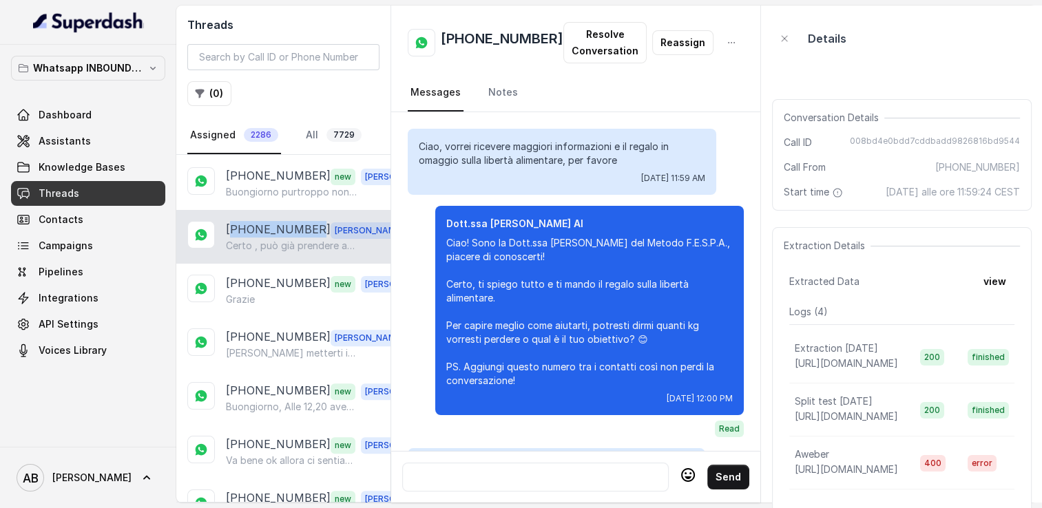
scroll to position [1691, 0]
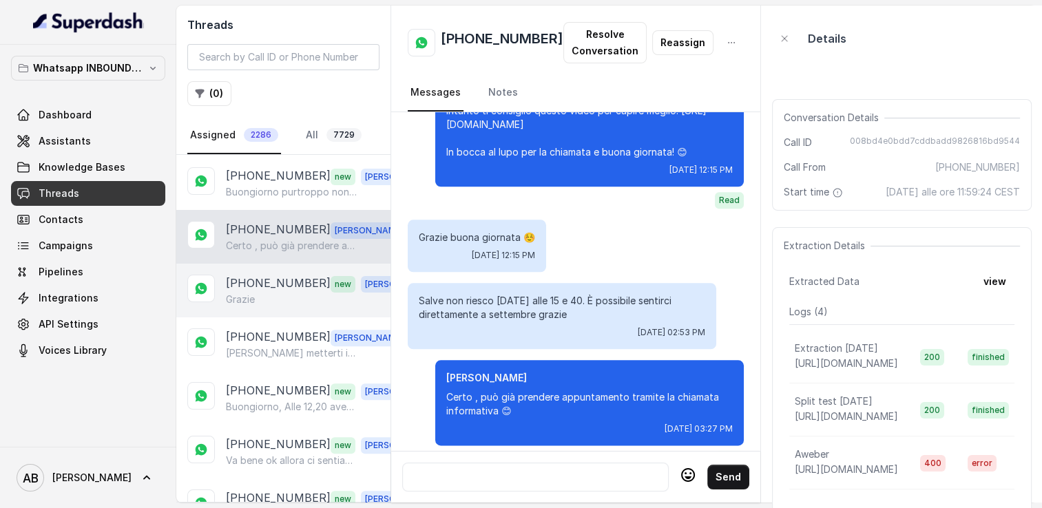
click at [257, 264] on div "[PHONE_NUMBER] new [PERSON_NAME]" at bounding box center [283, 291] width 214 height 54
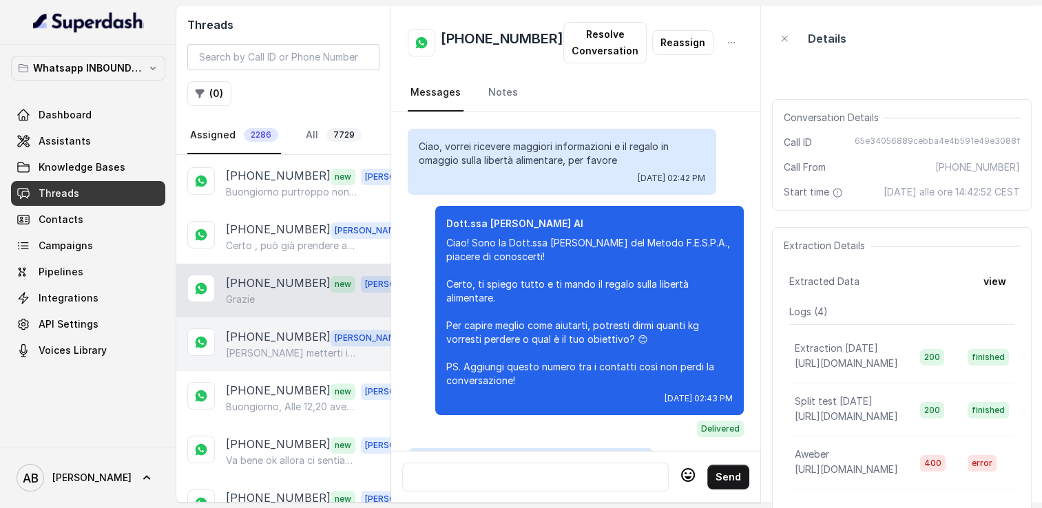
scroll to position [1663, 0]
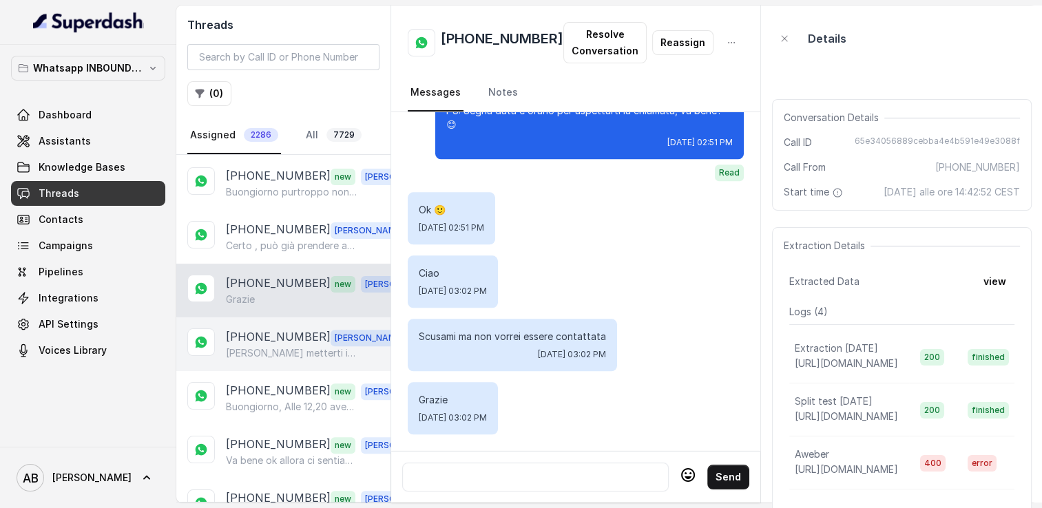
click at [262, 330] on p "[PHONE_NUMBER]" at bounding box center [278, 337] width 105 height 18
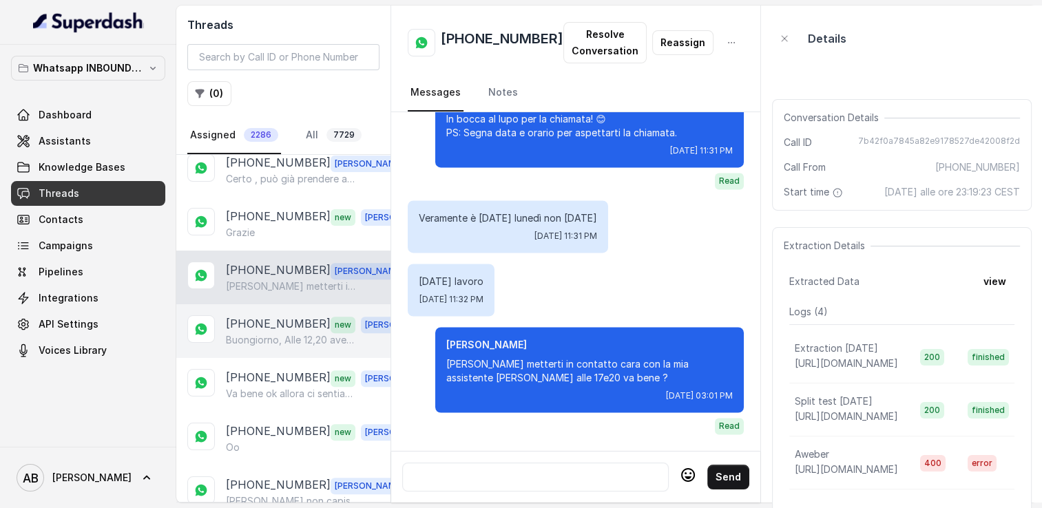
scroll to position [551, 0]
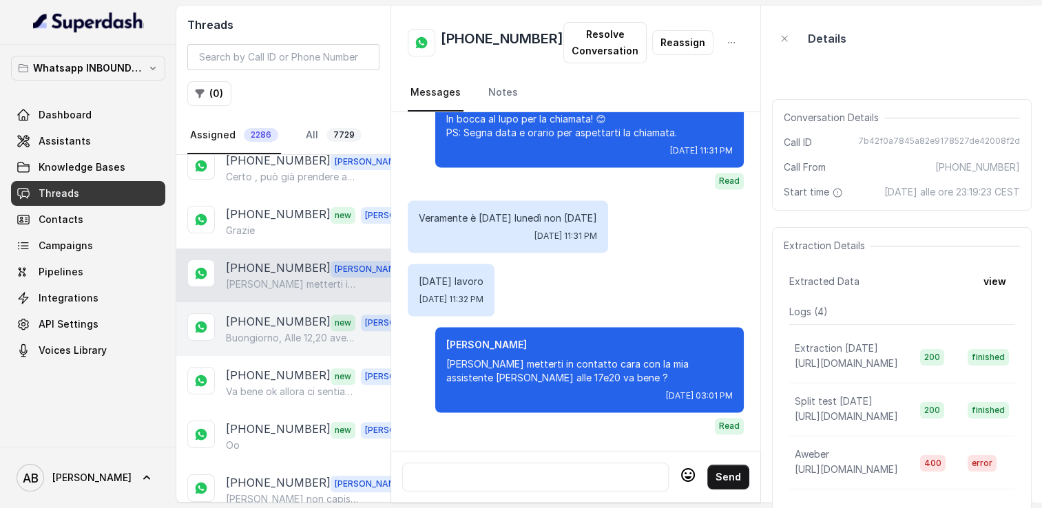
click at [275, 313] on p "[PHONE_NUMBER]" at bounding box center [278, 322] width 105 height 18
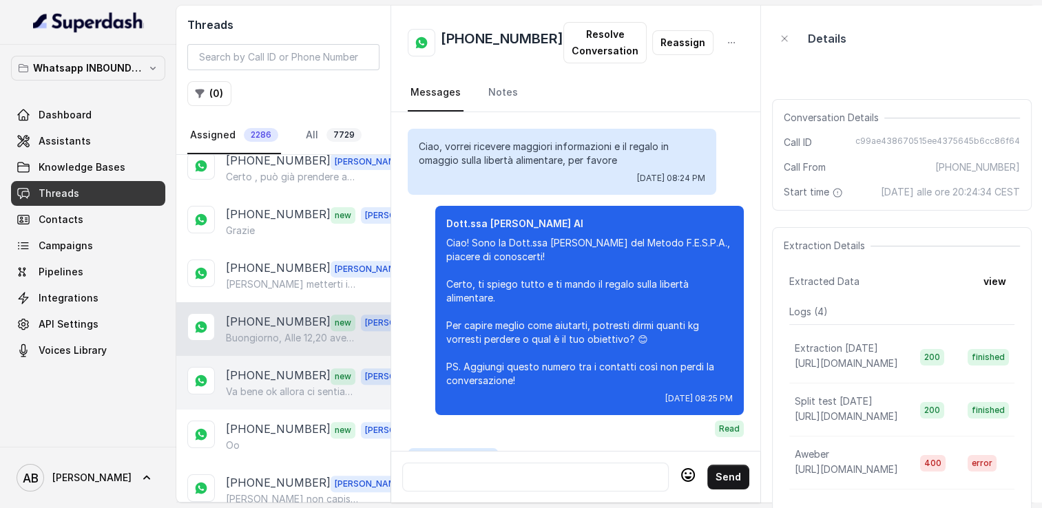
scroll to position [1669, 0]
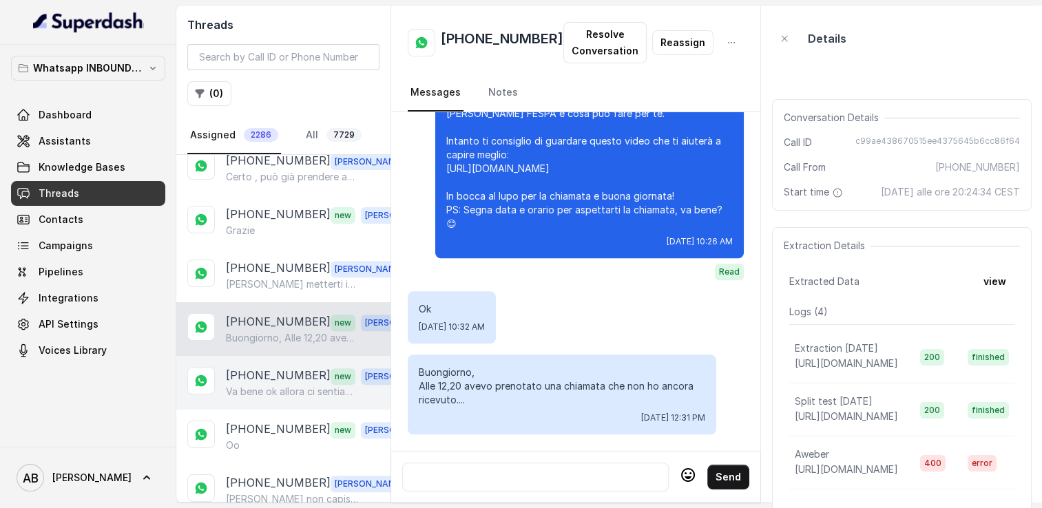
click at [281, 367] on p "[PHONE_NUMBER]" at bounding box center [278, 376] width 105 height 18
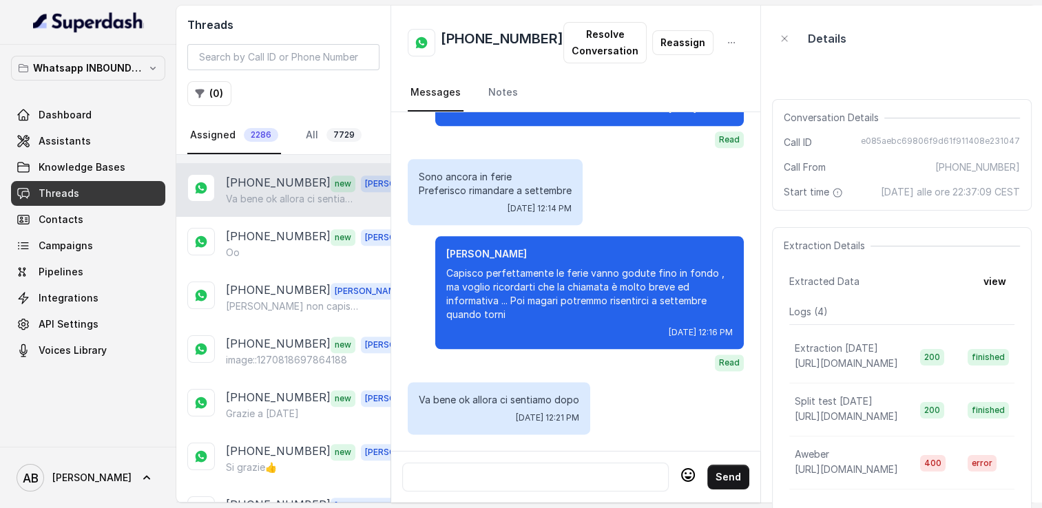
scroll to position [757, 0]
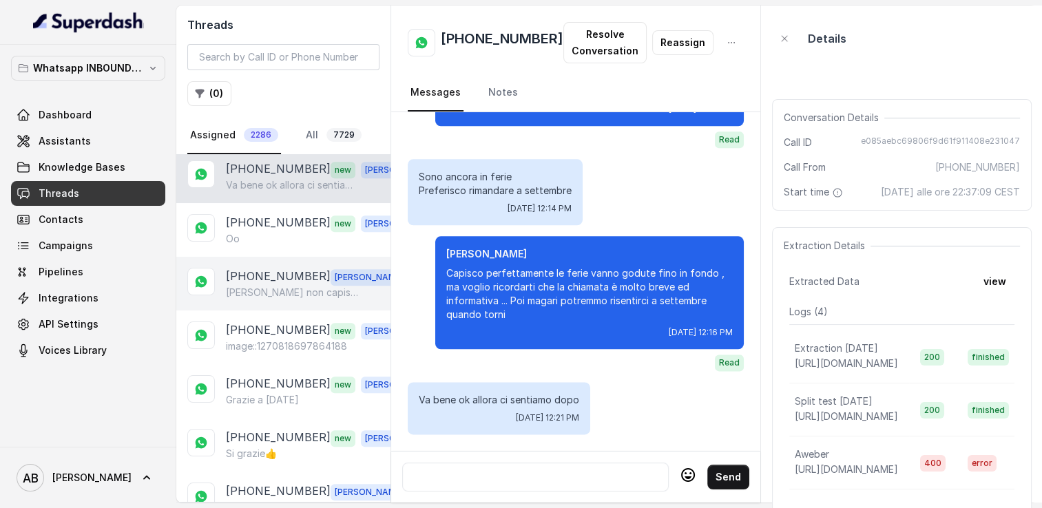
click at [275, 257] on div "[PHONE_NUMBER] [PERSON_NAME] non capisco cosa tu stia dicendo" at bounding box center [283, 284] width 214 height 54
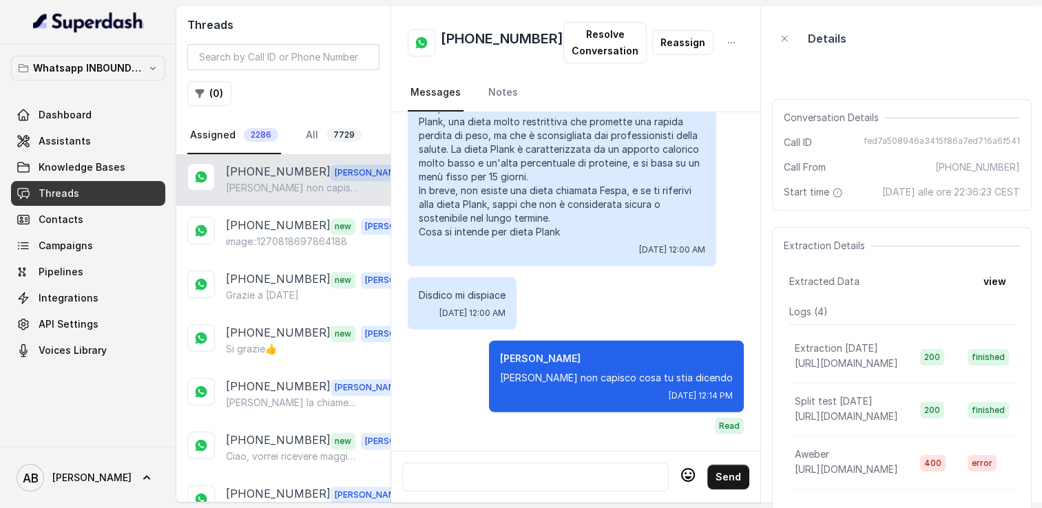
scroll to position [895, 0]
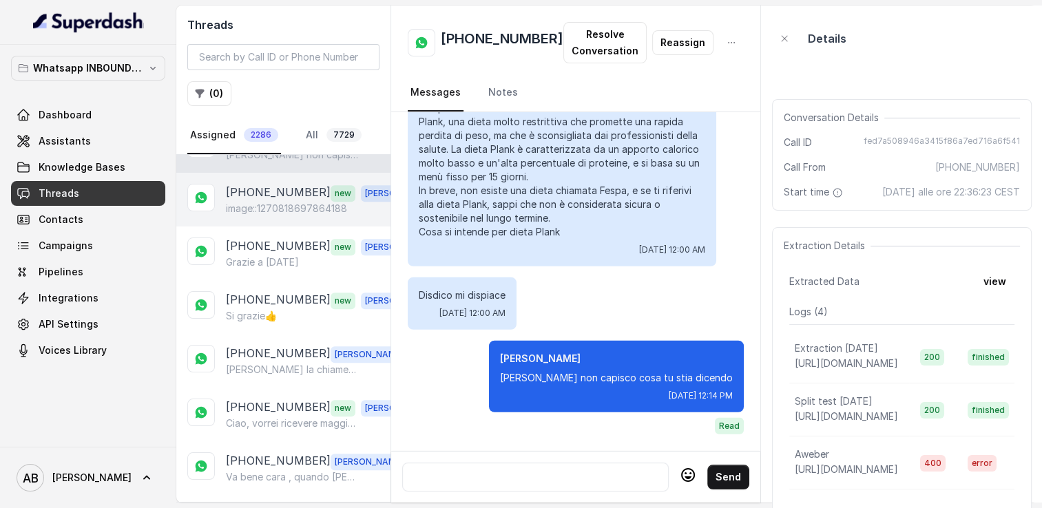
click at [273, 190] on p "[PHONE_NUMBER]" at bounding box center [278, 193] width 105 height 18
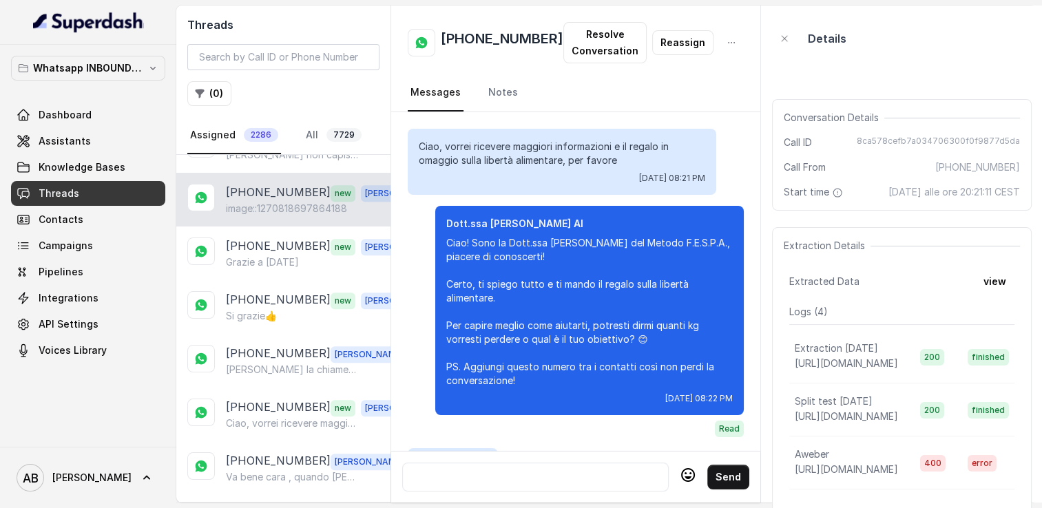
scroll to position [2610, 0]
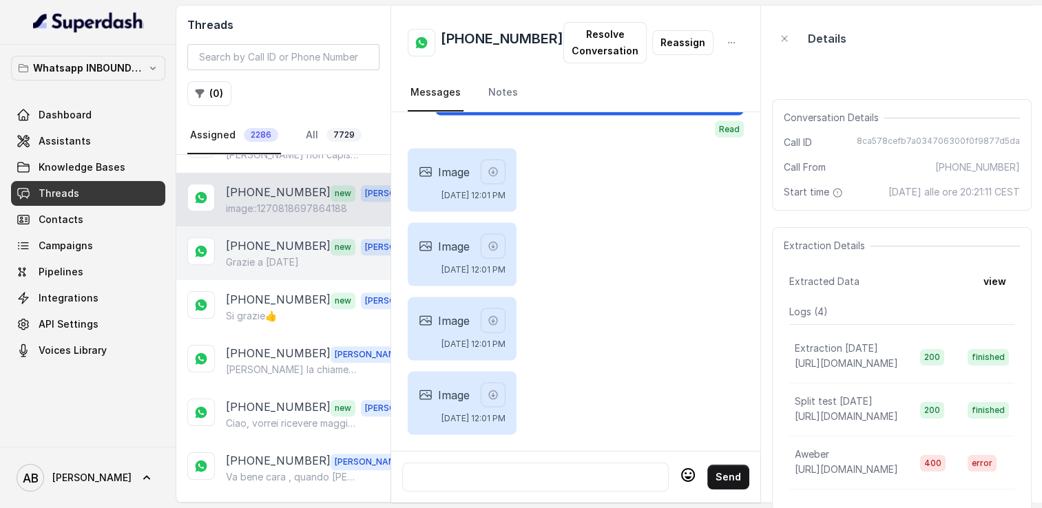
click at [277, 259] on div "[PHONE_NUMBER] new [PERSON_NAME] a [DATE]" at bounding box center [283, 253] width 214 height 54
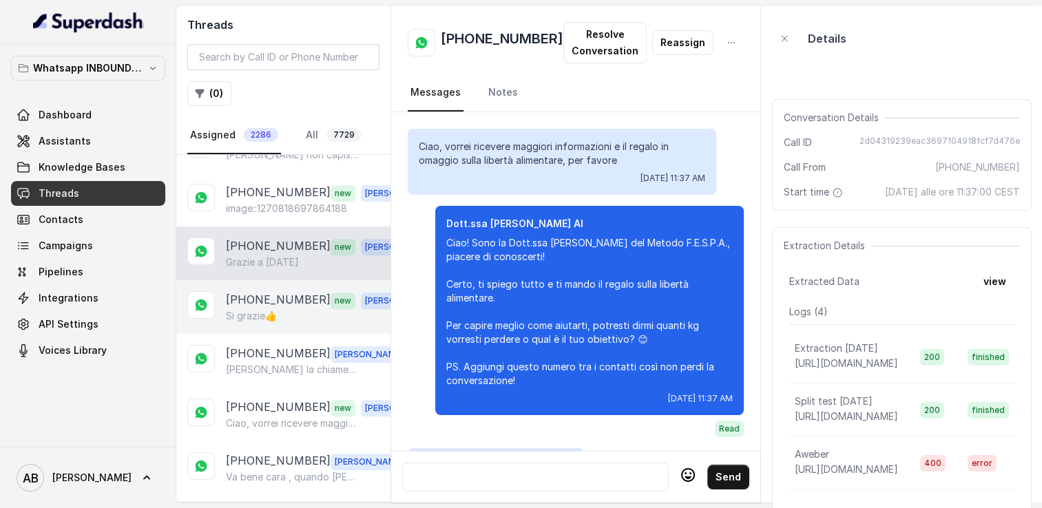
click at [278, 291] on p "[PHONE_NUMBER]" at bounding box center [278, 300] width 105 height 18
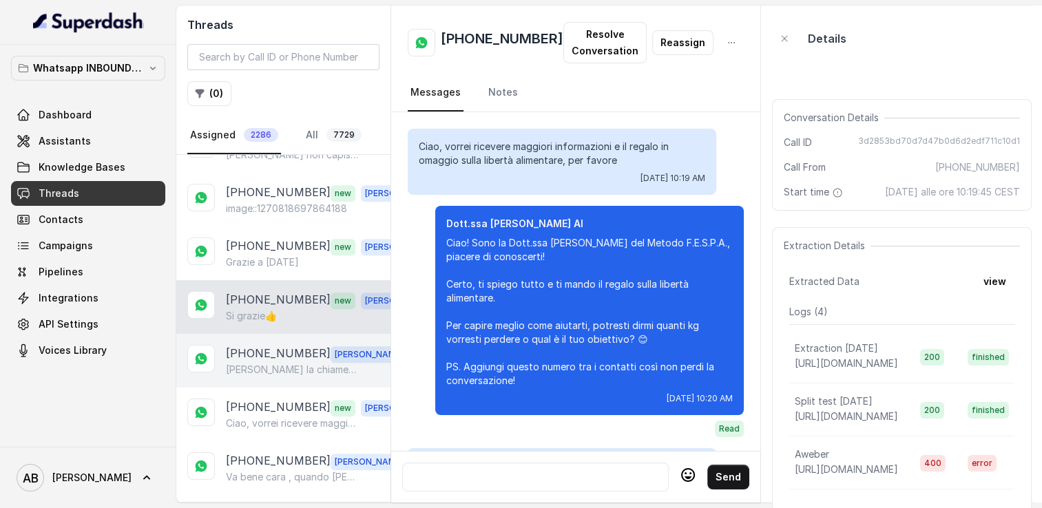
scroll to position [1548, 0]
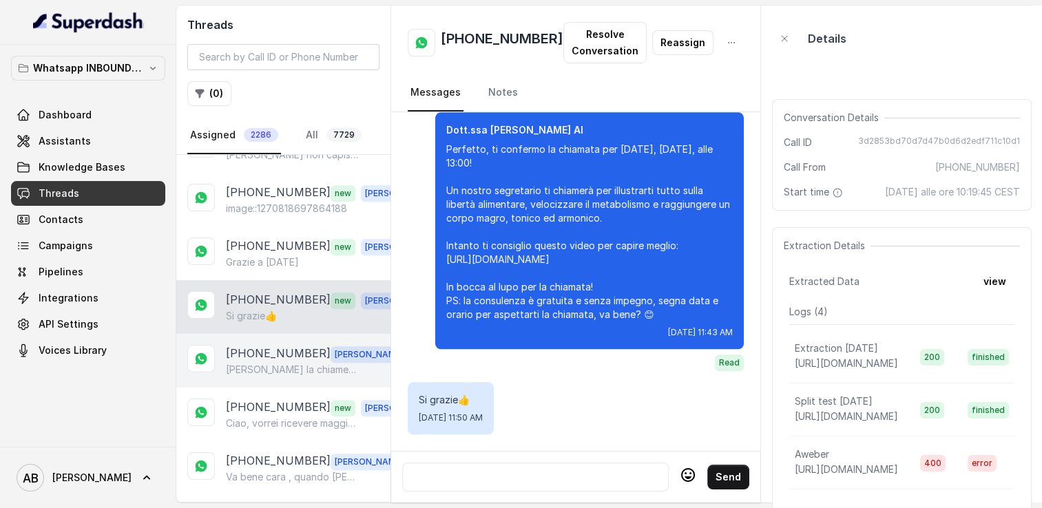
click at [284, 345] on p "[PHONE_NUMBER]" at bounding box center [278, 354] width 105 height 18
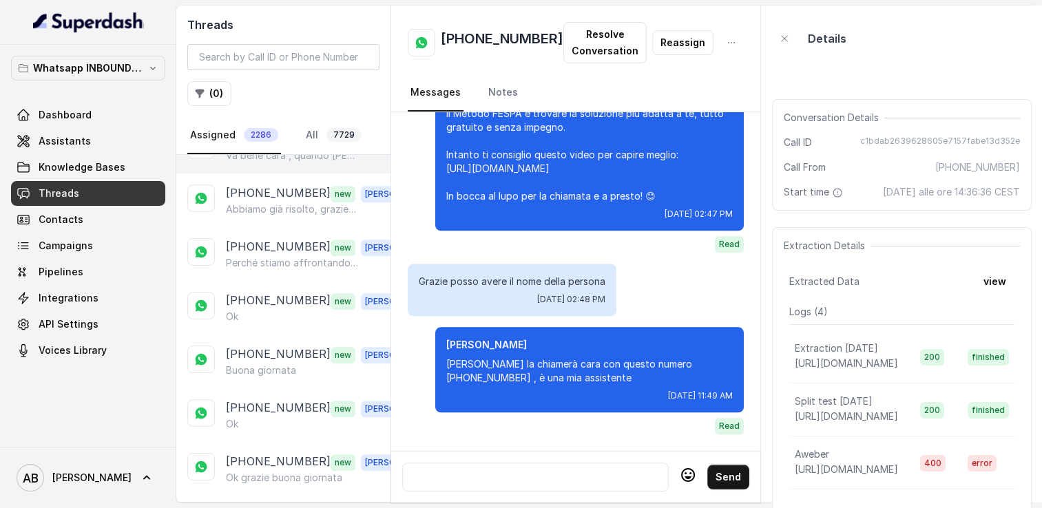
scroll to position [1239, 0]
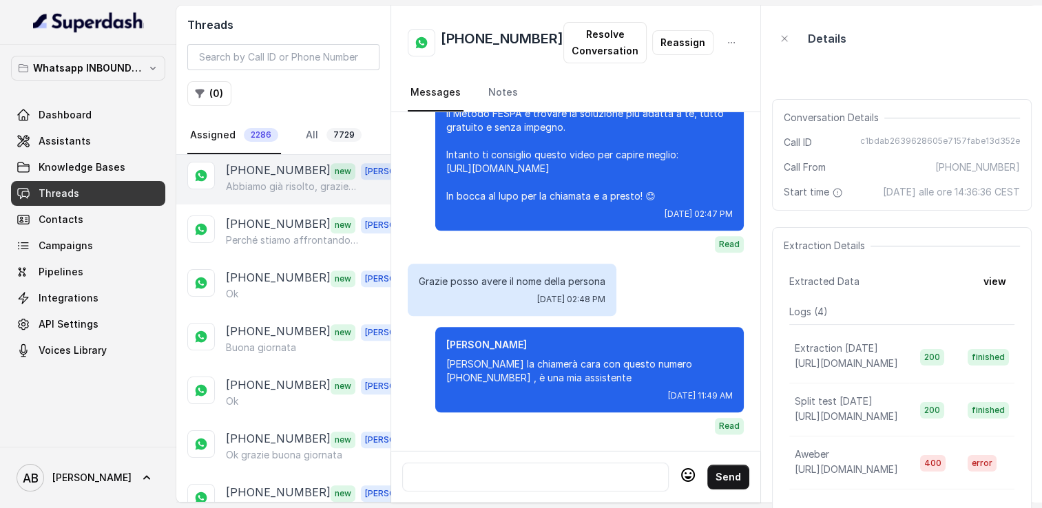
click at [265, 162] on p "[PHONE_NUMBER]" at bounding box center [278, 171] width 105 height 18
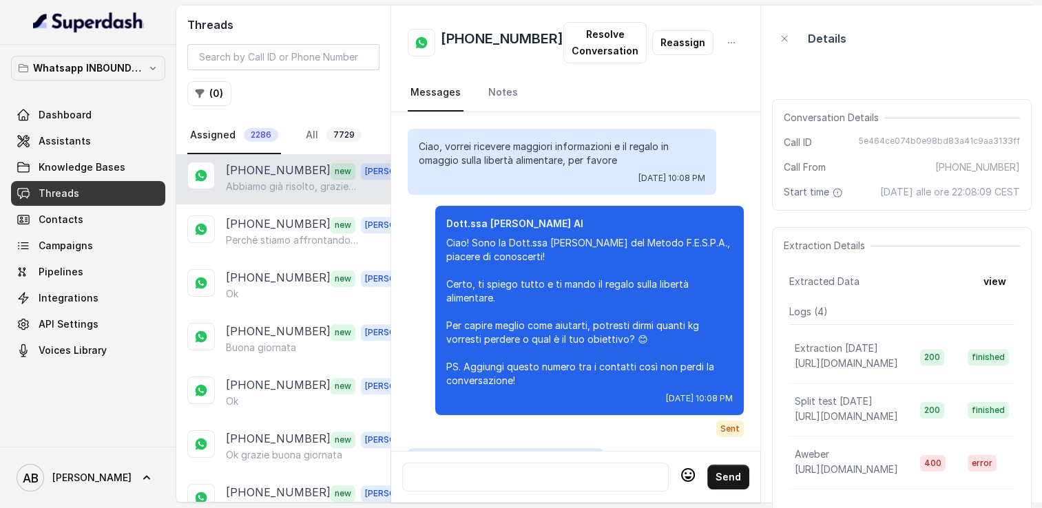
scroll to position [1773, 0]
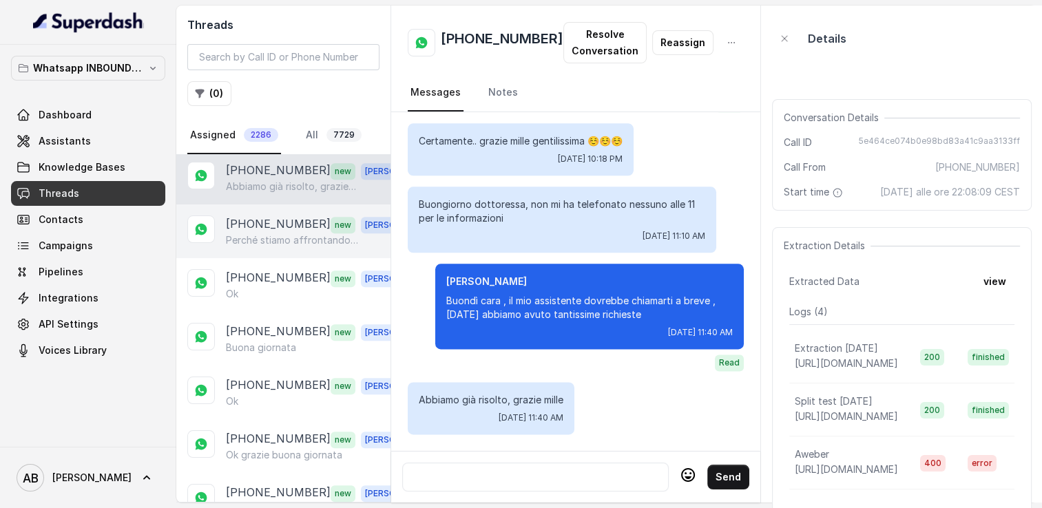
click at [264, 233] on p "Perché stiamo affrontando troppe spese….purtroppo spese mediche" at bounding box center [292, 240] width 132 height 14
